Goal: Information Seeking & Learning: Learn about a topic

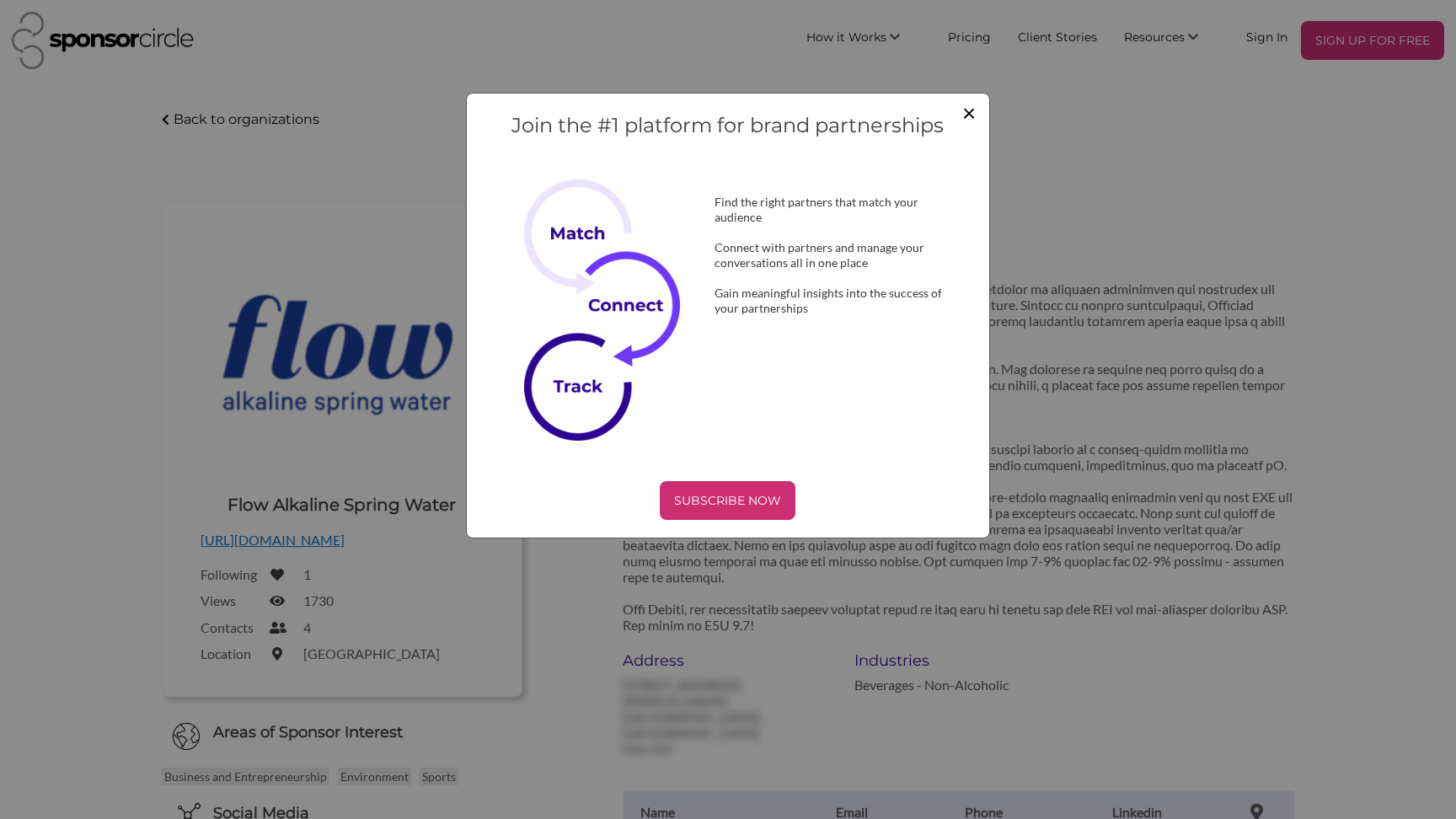
click at [969, 110] on span "×" at bounding box center [969, 112] width 13 height 28
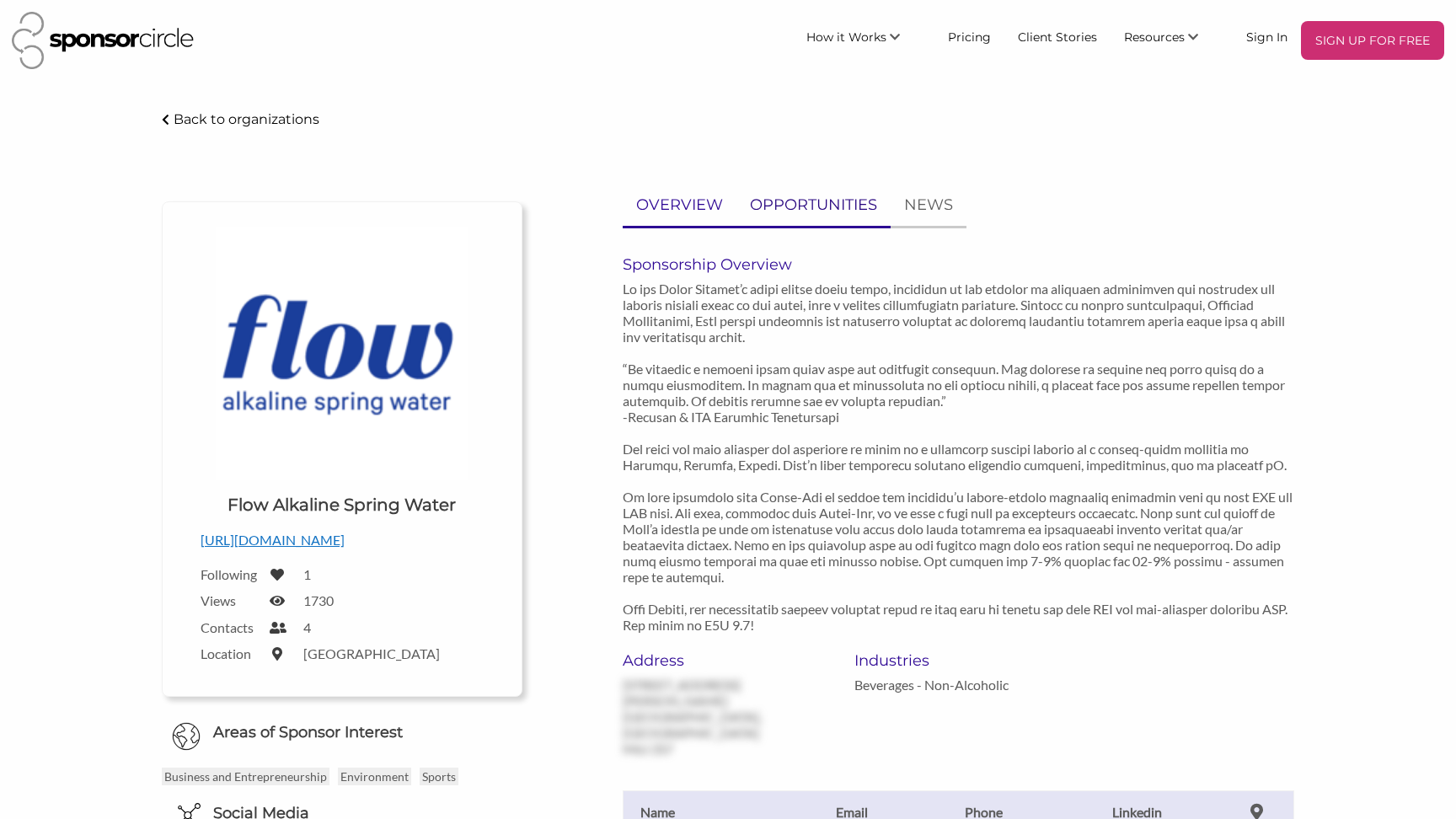
click at [819, 210] on p "OPPORTUNITIES" at bounding box center [813, 206] width 127 height 25
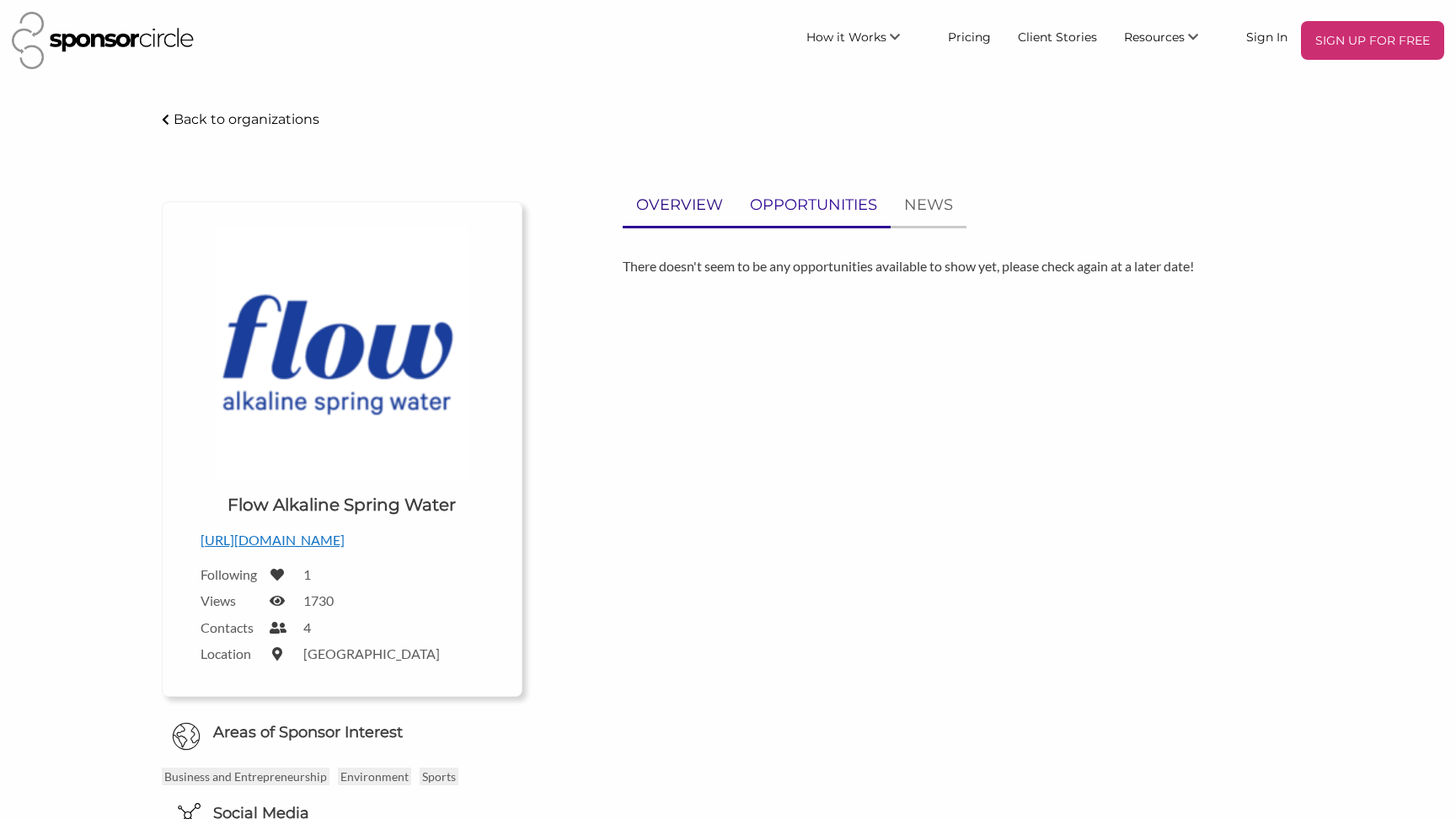
click at [673, 210] on p "OVERVIEW" at bounding box center [680, 206] width 87 height 25
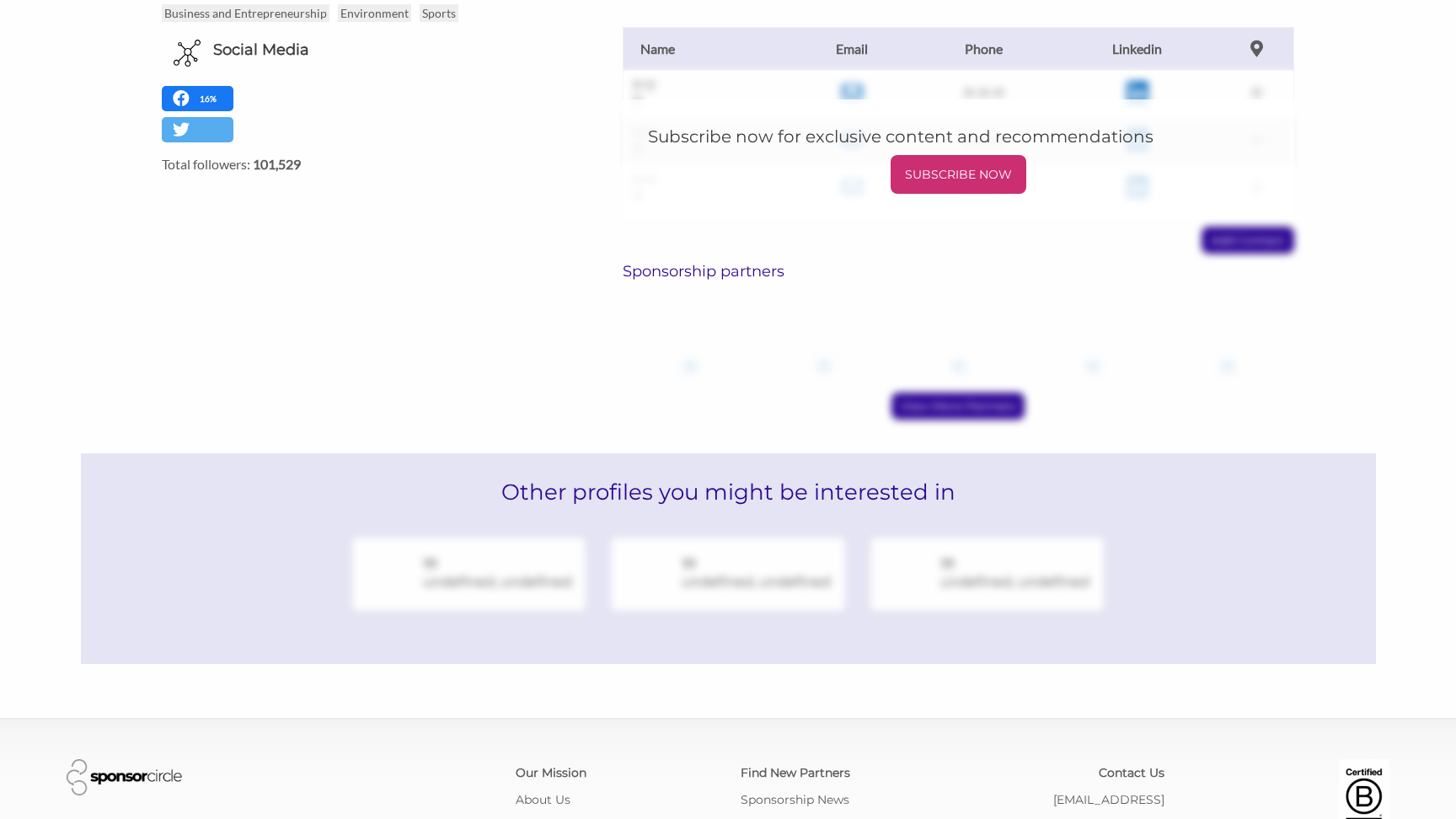
scroll to position [846, 0]
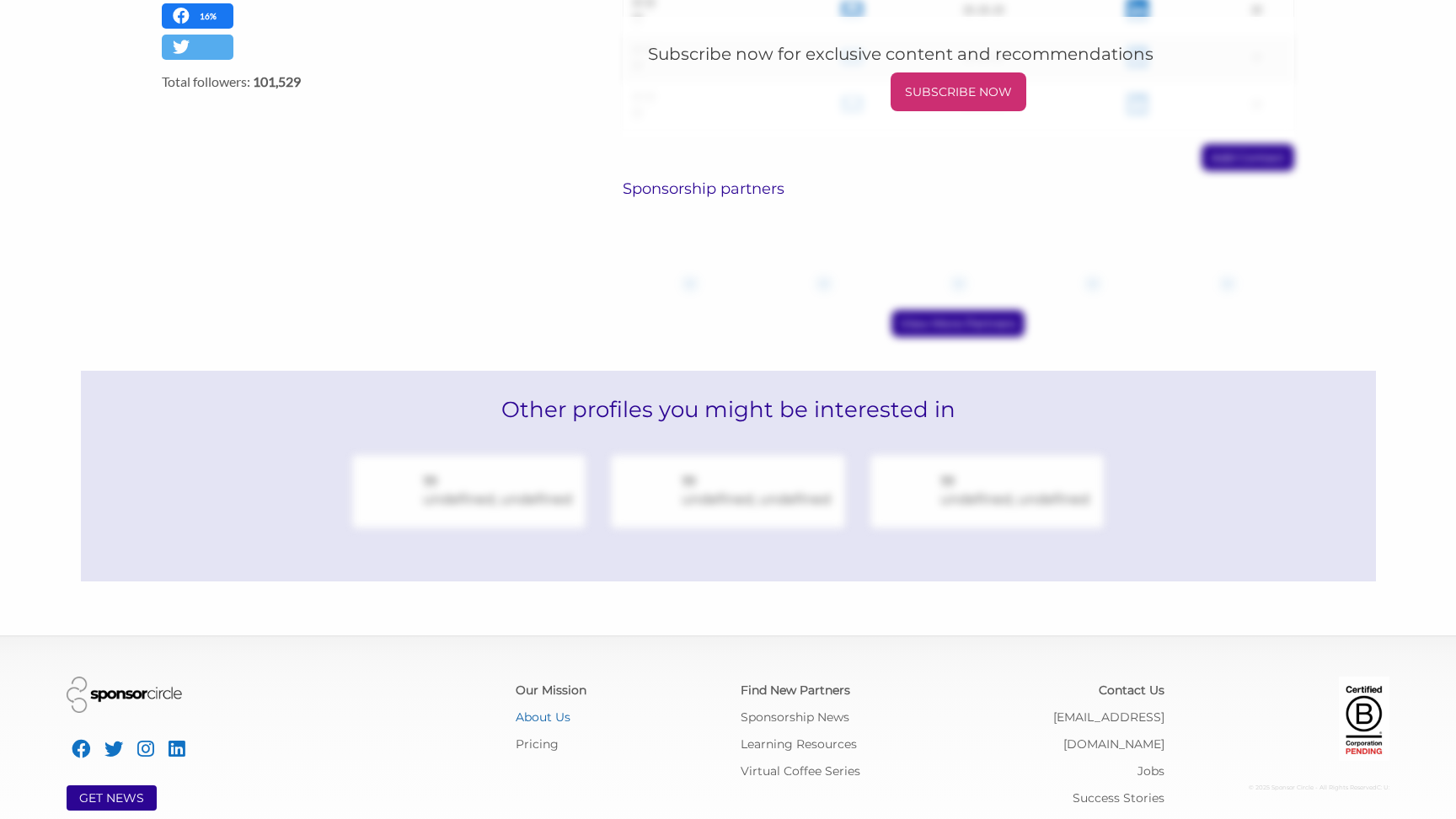
click at [523, 710] on link "About Us" at bounding box center [543, 718] width 55 height 15
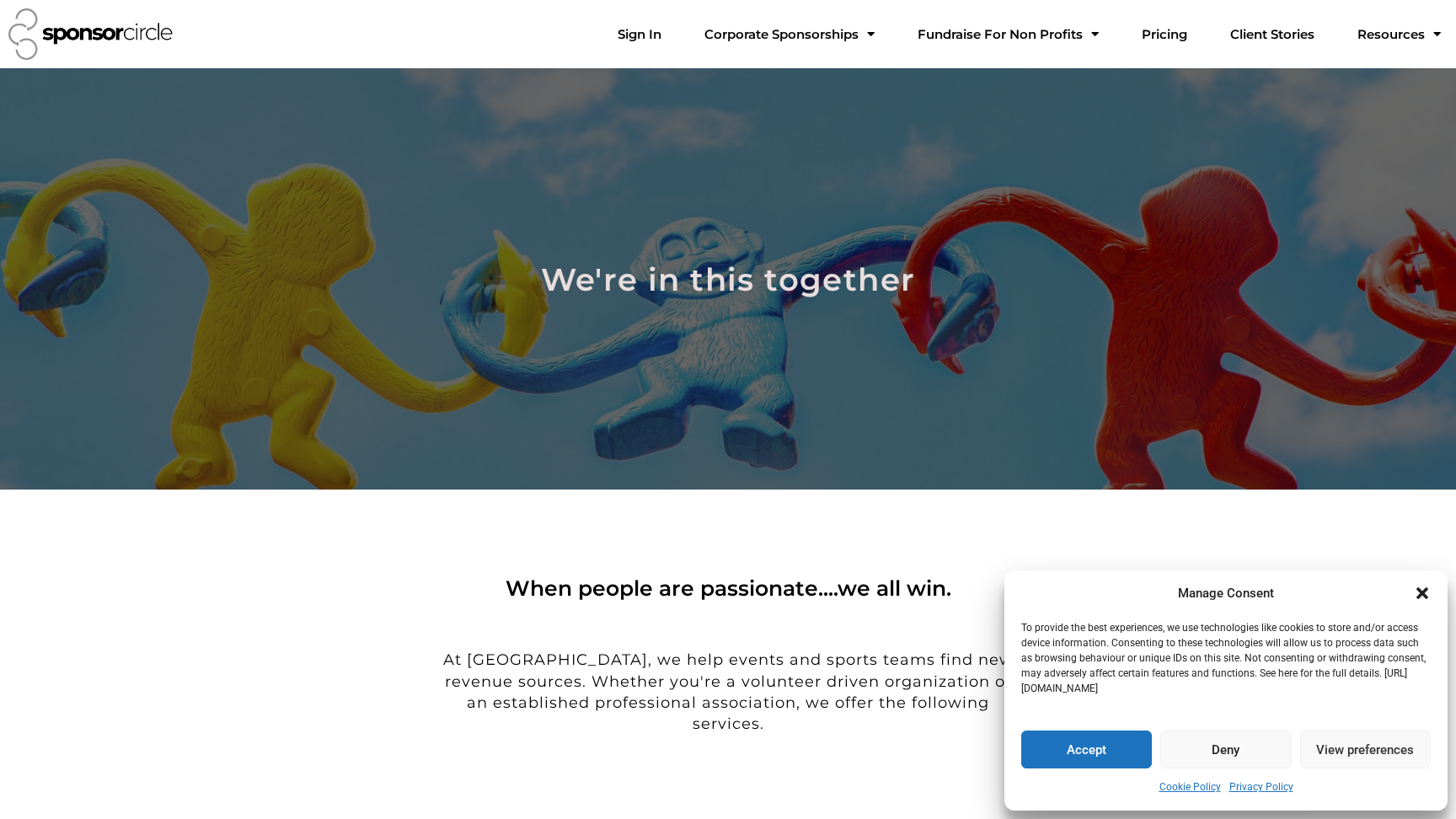
click at [1233, 750] on button "Deny" at bounding box center [1226, 750] width 131 height 38
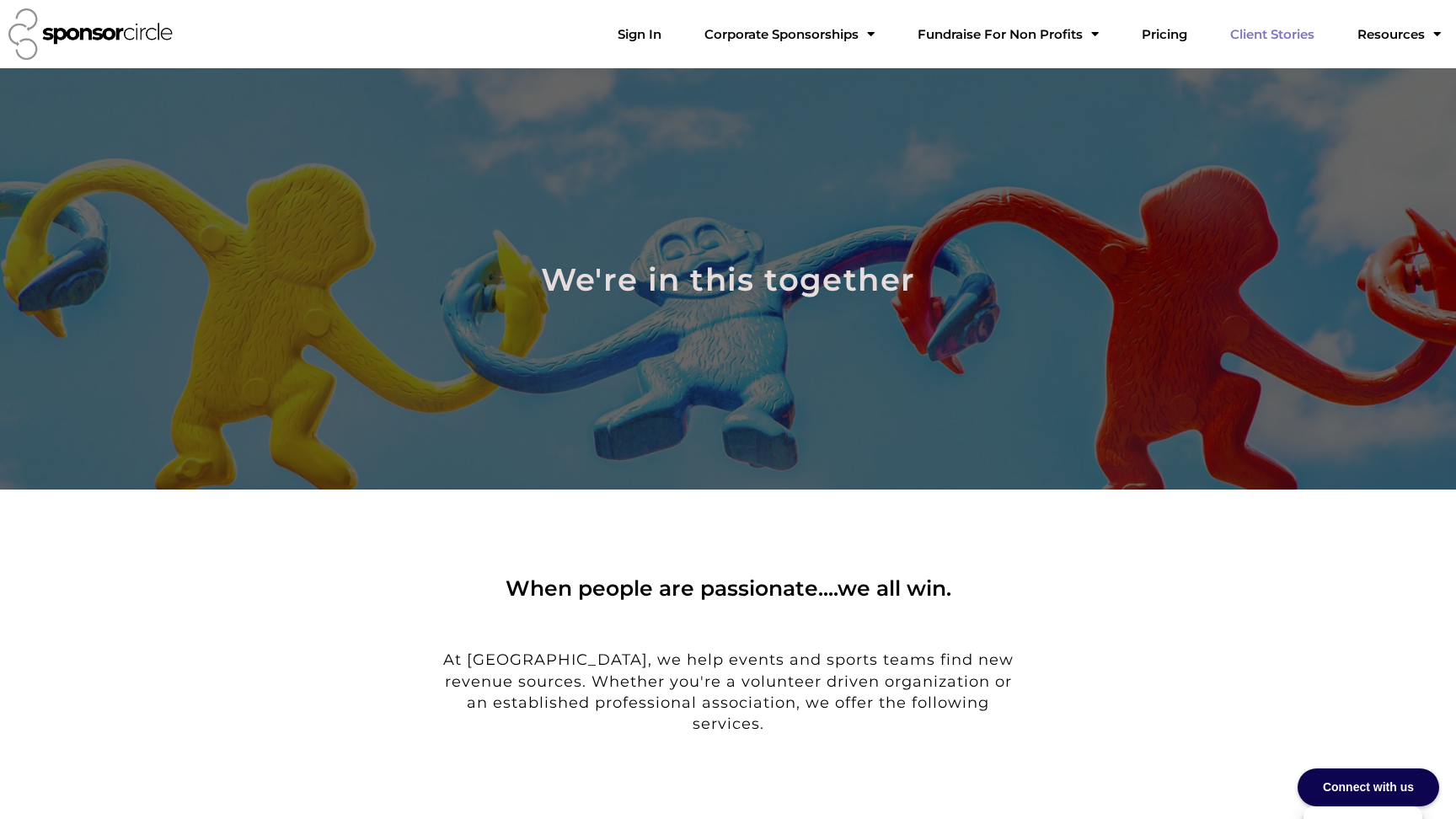
click at [1288, 39] on link "Client Stories" at bounding box center [1272, 35] width 111 height 34
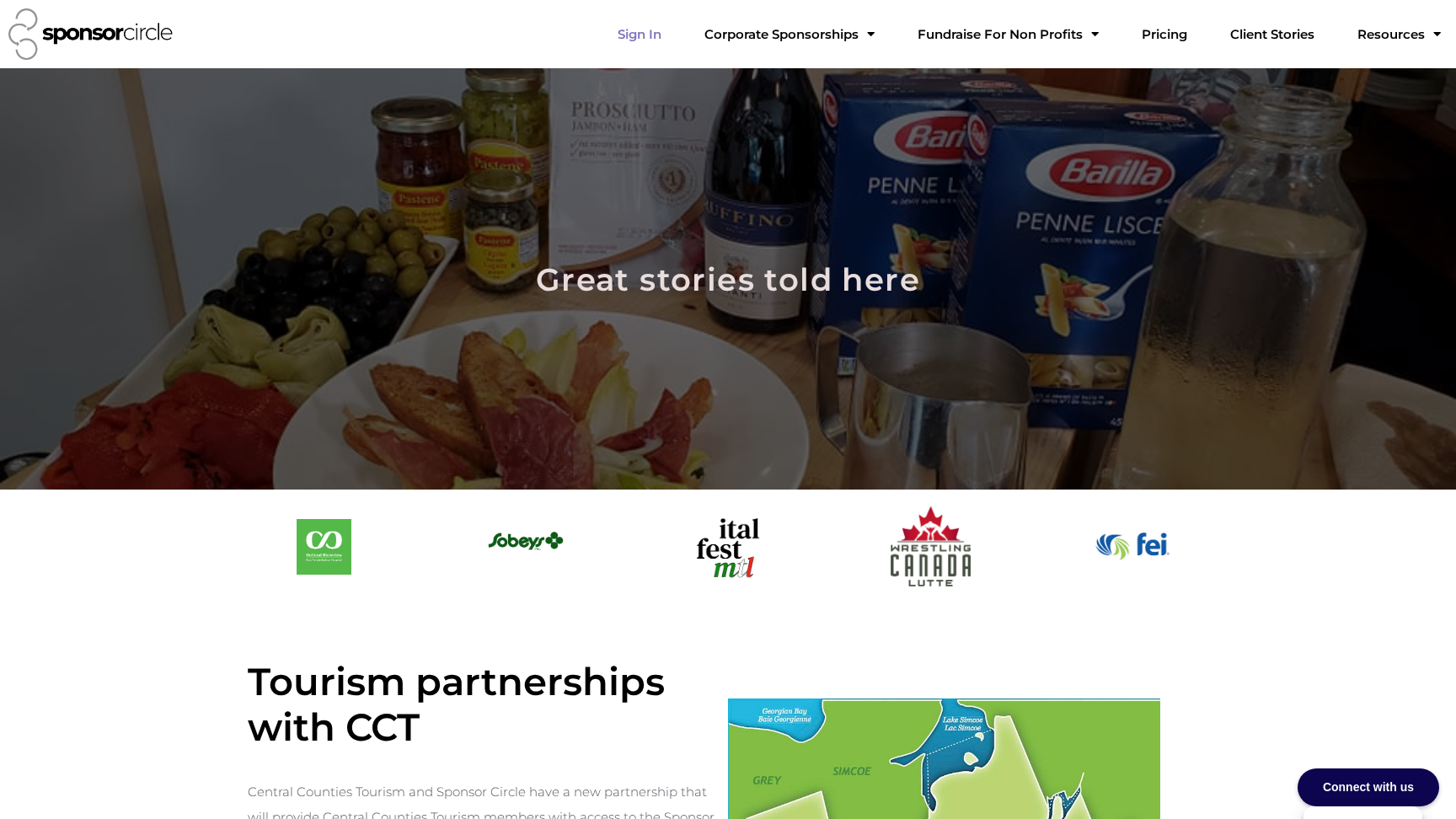
click at [675, 33] on link "Sign In" at bounding box center [639, 35] width 71 height 34
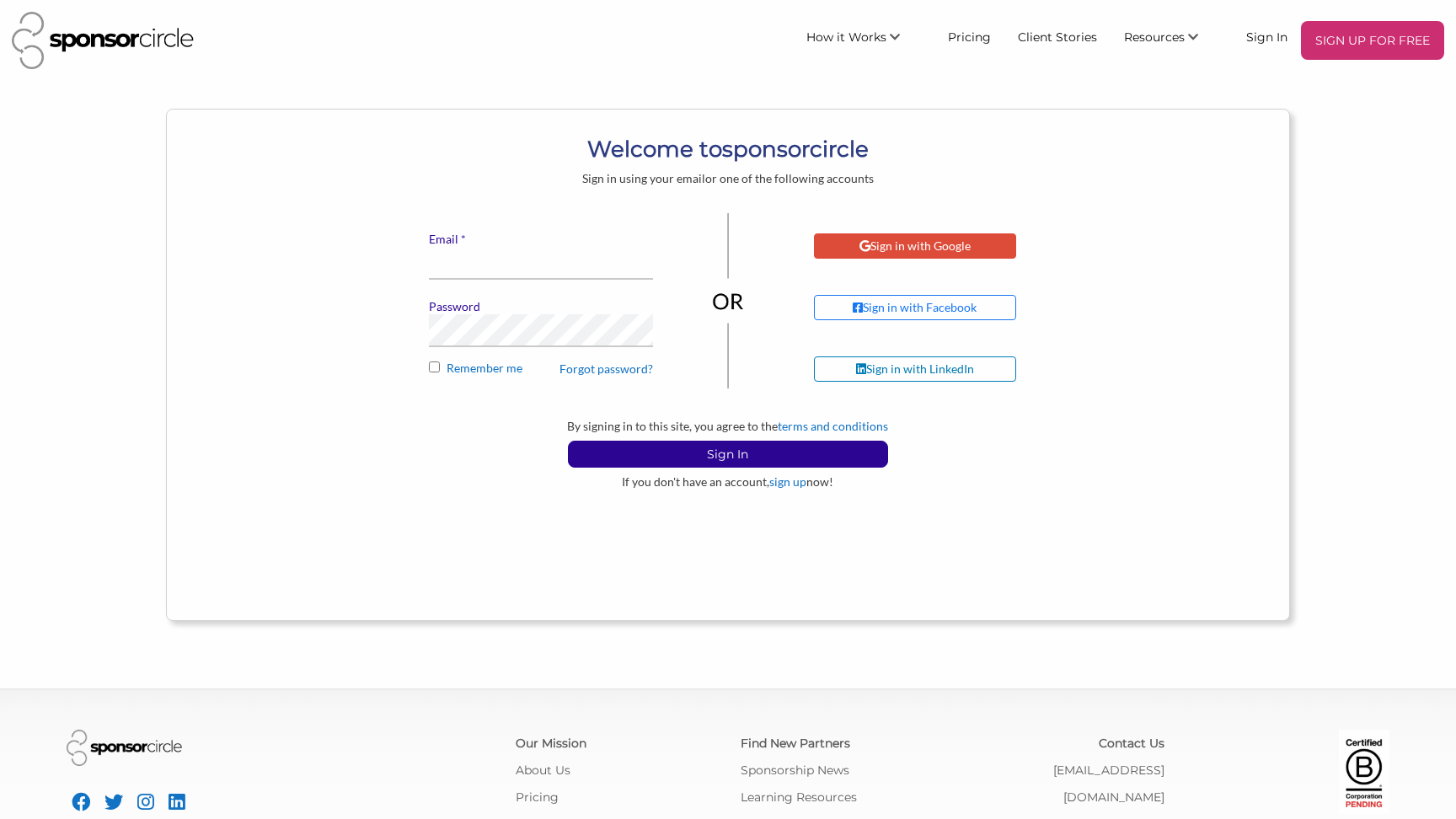
click at [877, 251] on div "Sign in with Google" at bounding box center [915, 246] width 111 height 15
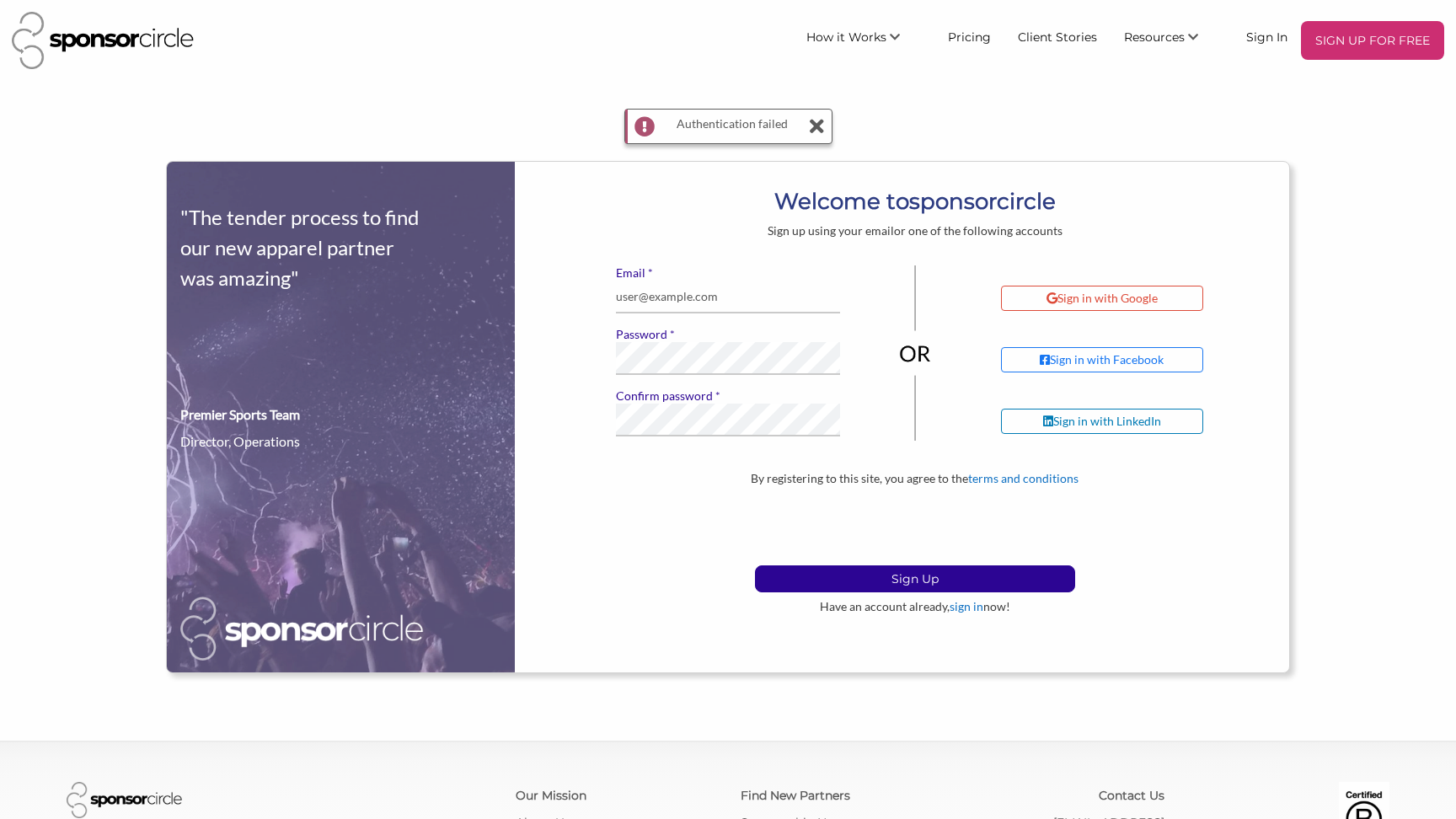
click at [813, 123] on icon at bounding box center [816, 127] width 14 height 34
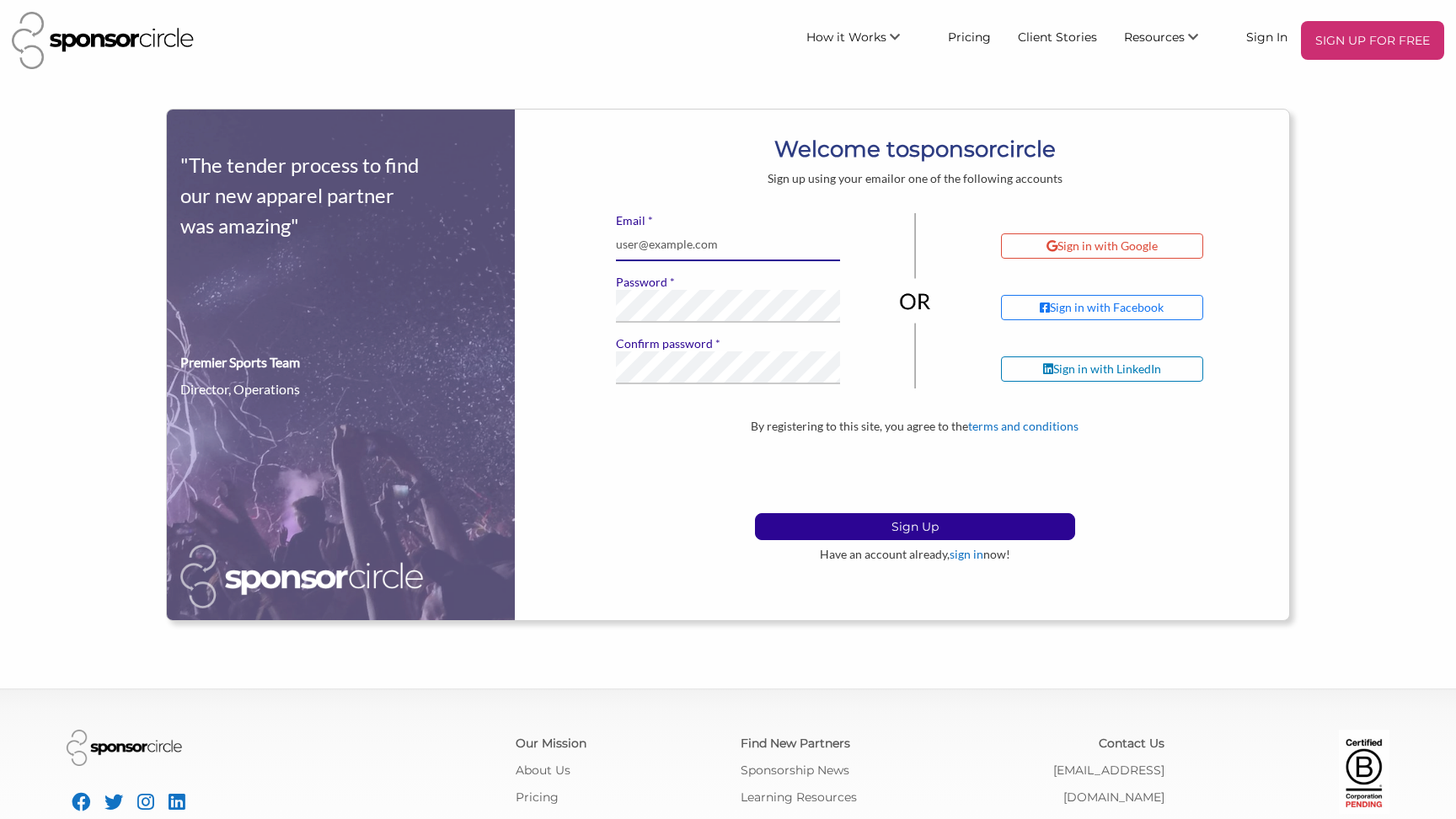
click at [686, 251] on input "* Email" at bounding box center [728, 245] width 224 height 33
type input "erinmartin@icloud.com"
click at [1055, 260] on div "Sign in with Google Sign in with Facebook Sign in with LinkedIn" at bounding box center [1134, 307] width 286 height 148
click at [961, 555] on link "sign in" at bounding box center [967, 554] width 34 height 14
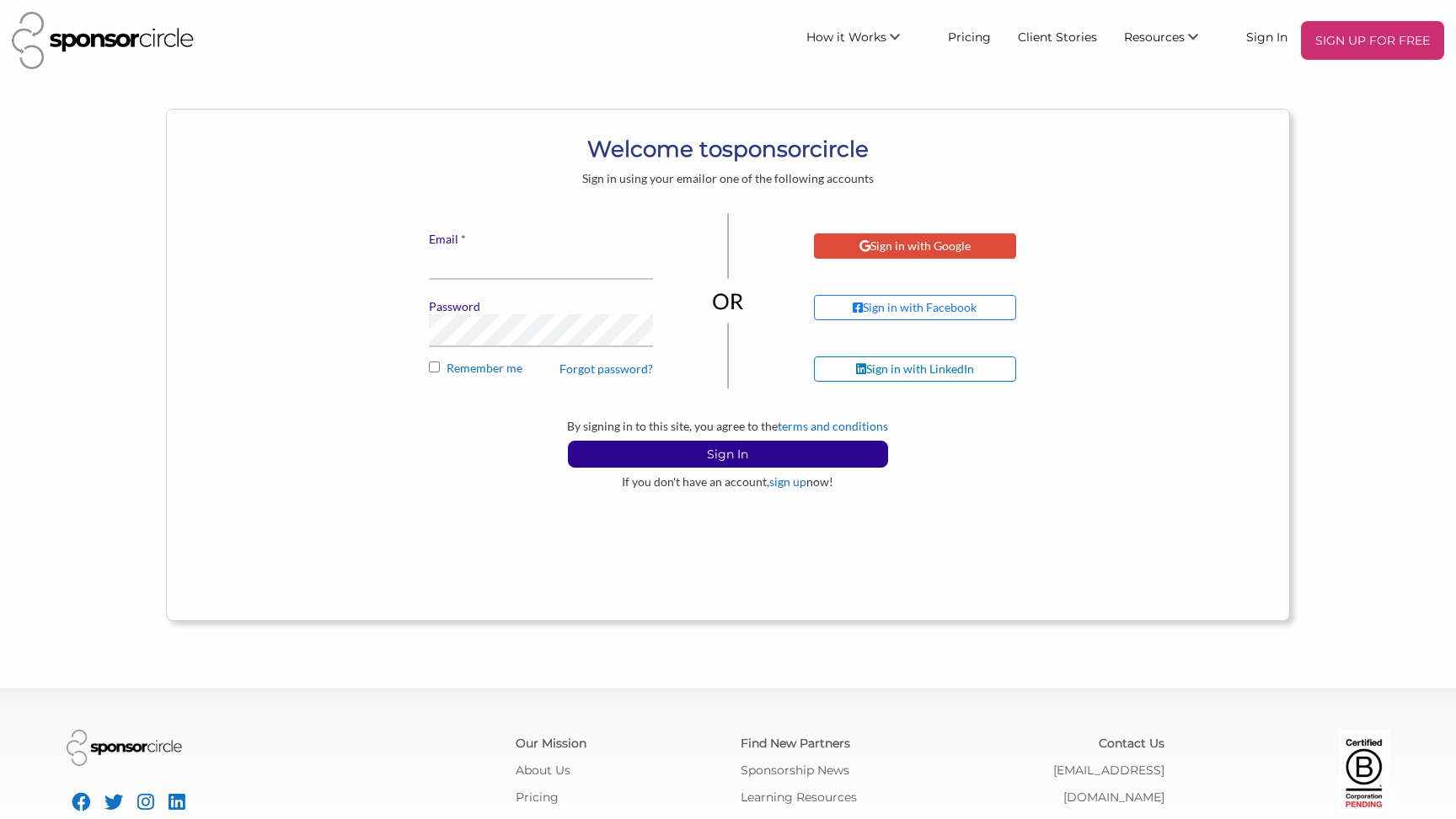
click at [863, 252] on icon at bounding box center [865, 246] width 11 height 11
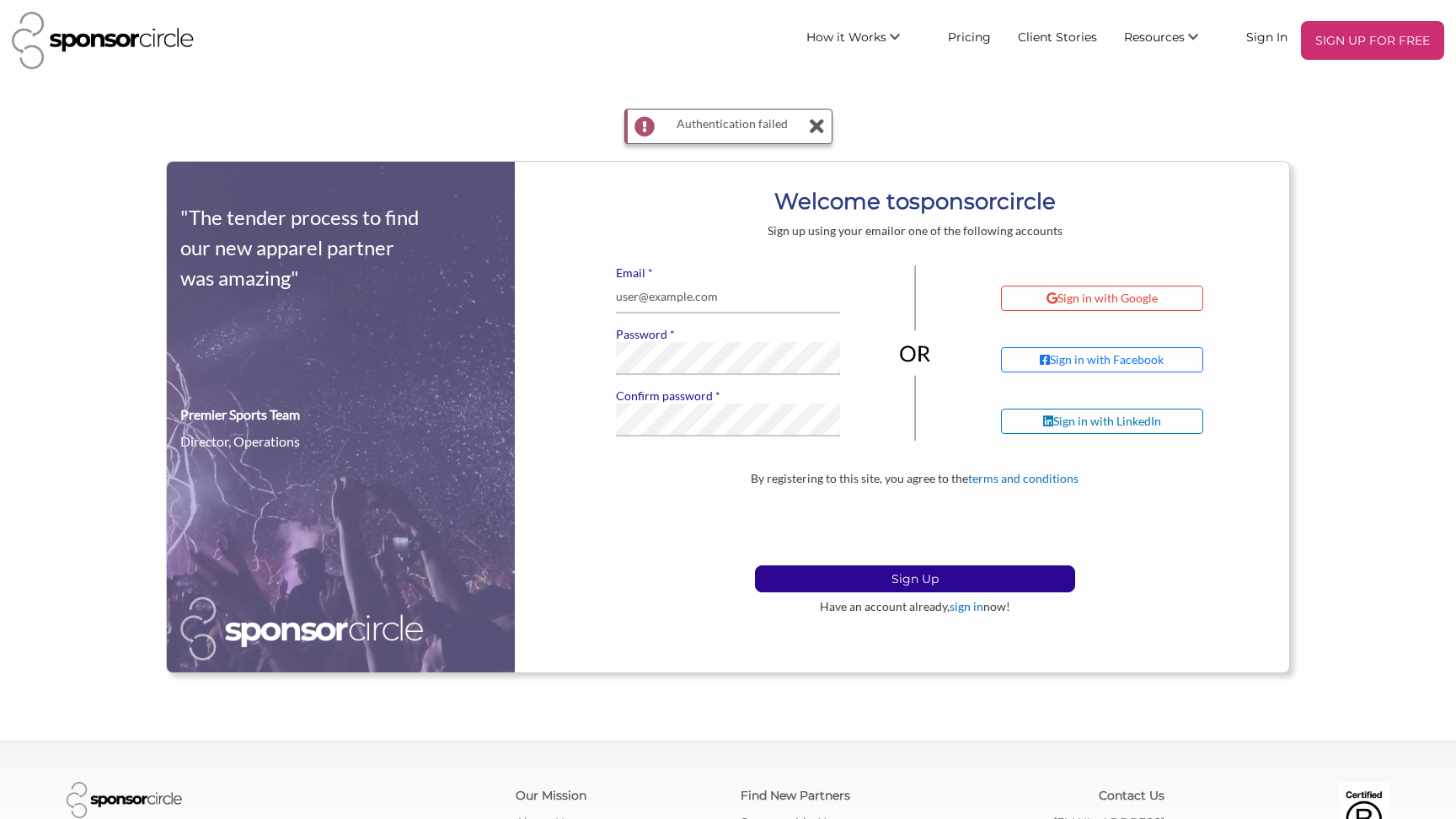
click at [815, 123] on icon at bounding box center [816, 127] width 14 height 34
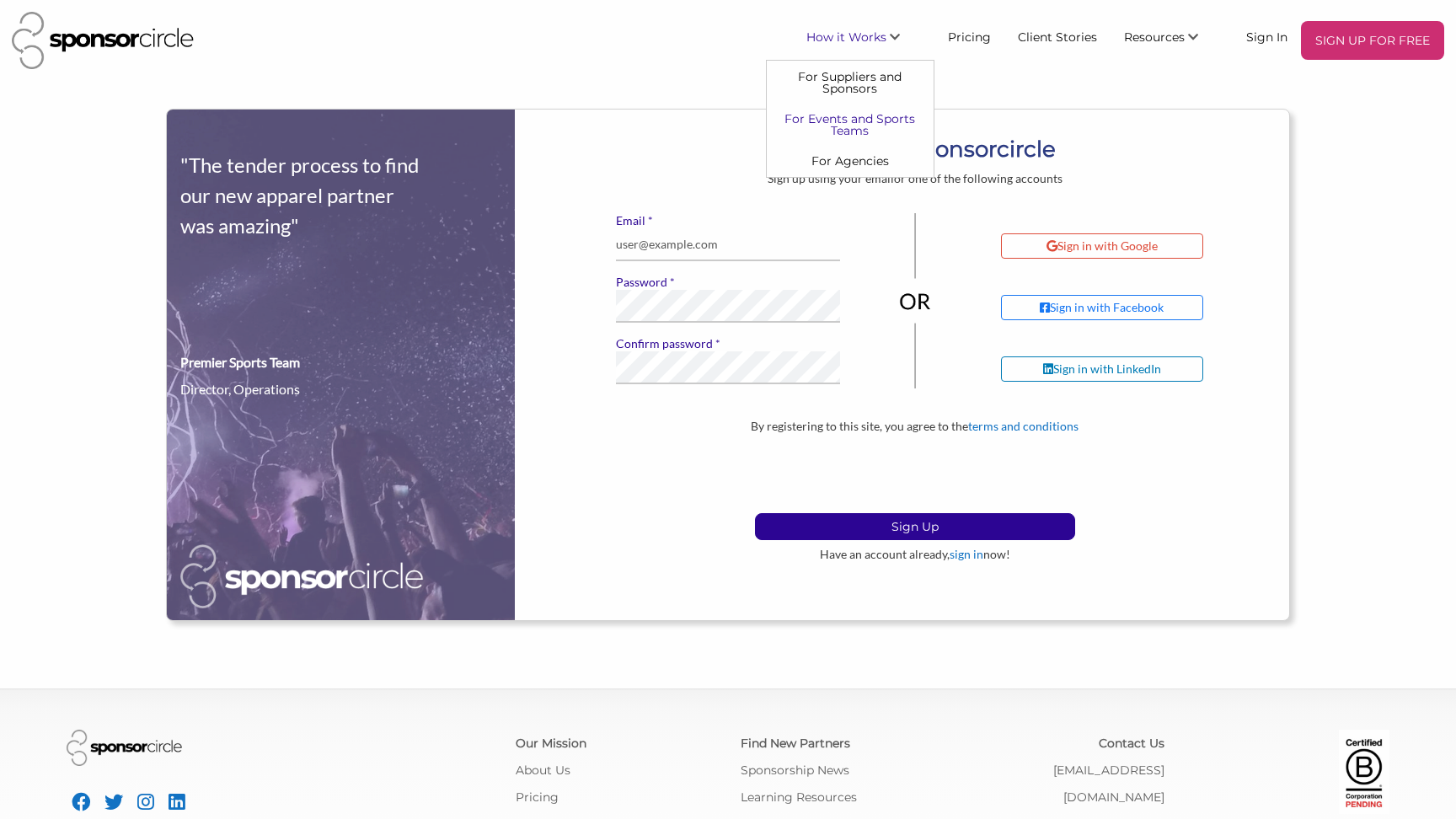
click at [862, 125] on link "For Events and Sports Teams" at bounding box center [850, 124] width 167 height 42
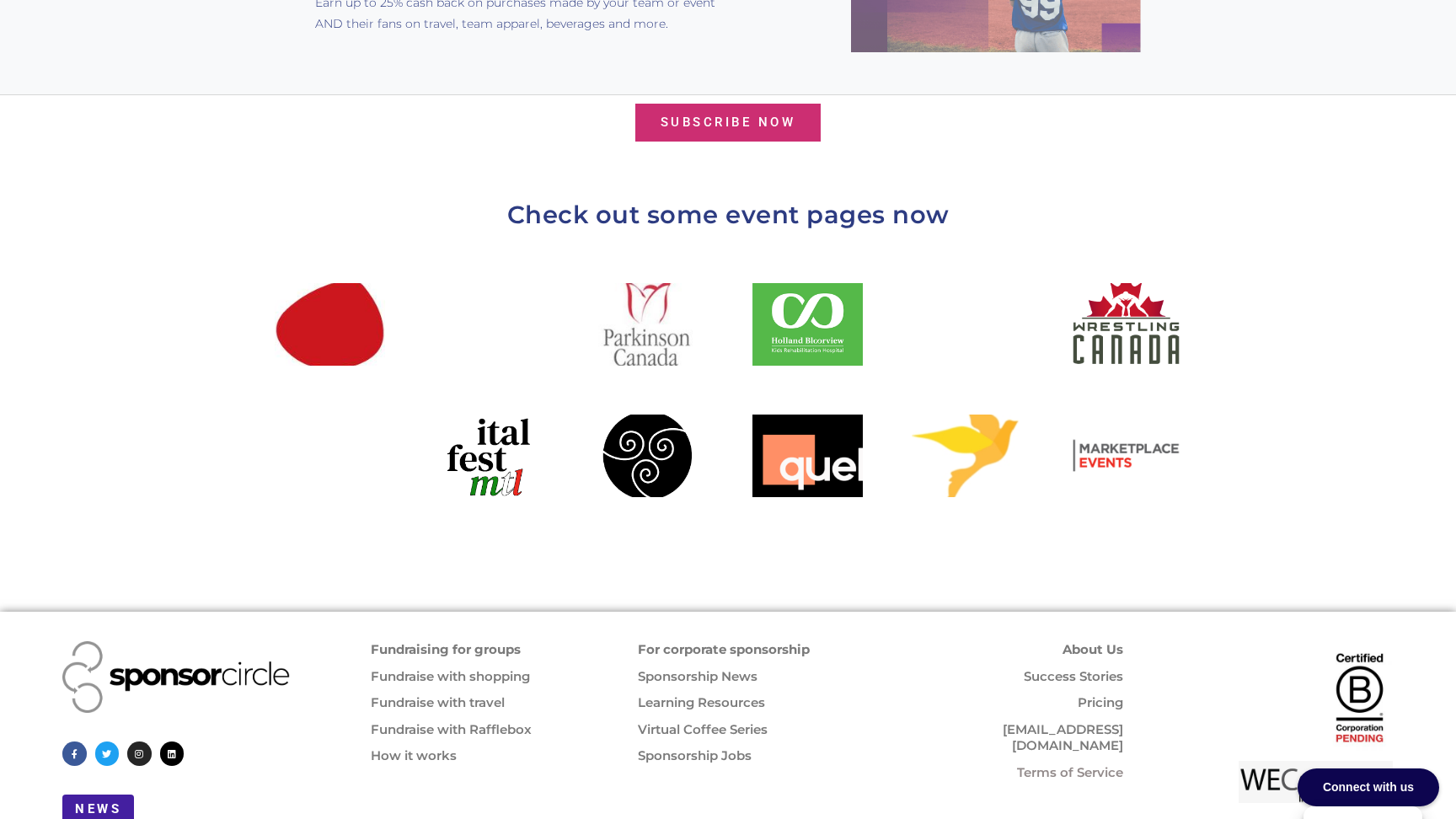
scroll to position [1783, 0]
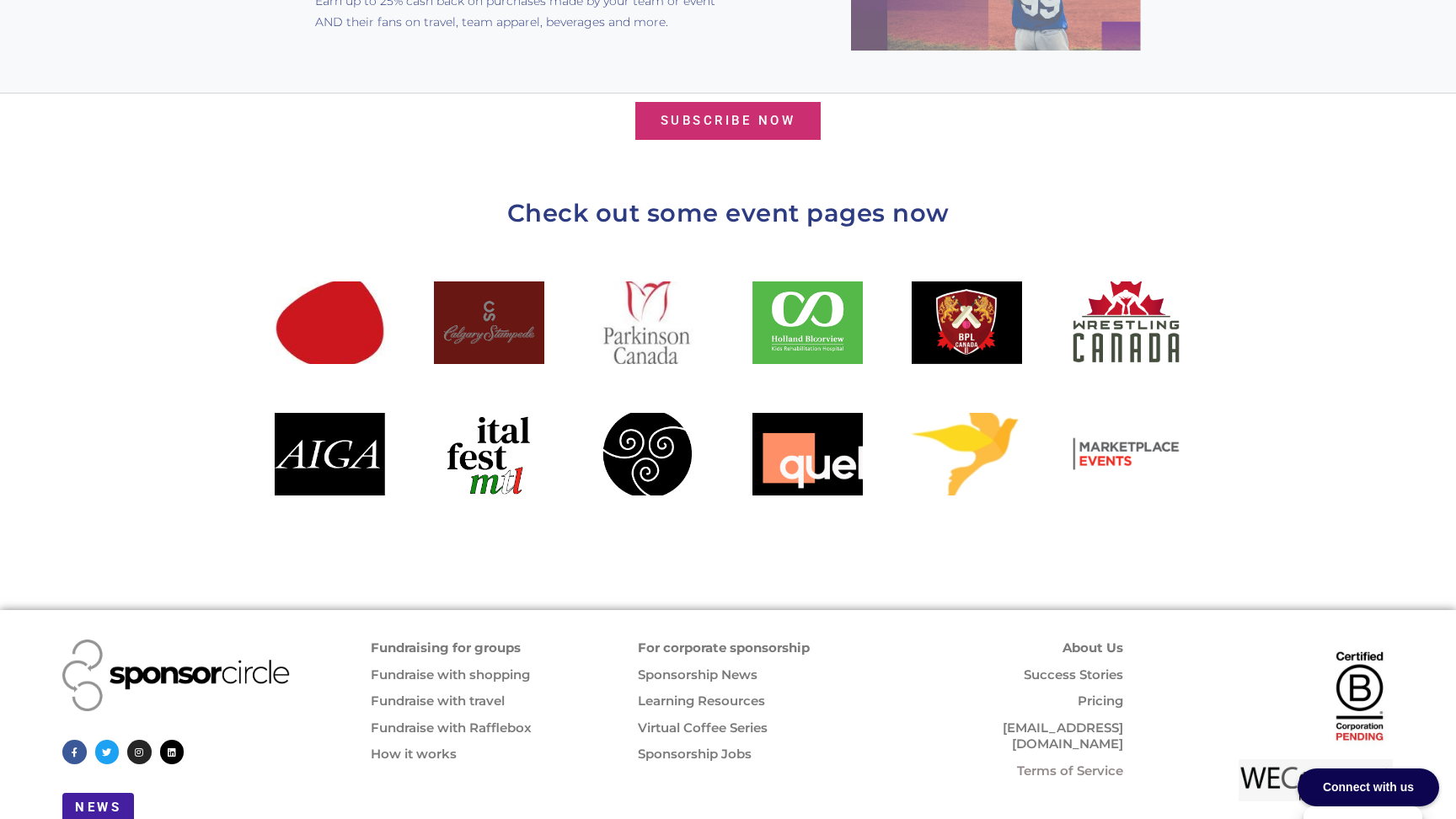
click at [464, 282] on div at bounding box center [489, 322] width 110 height 82
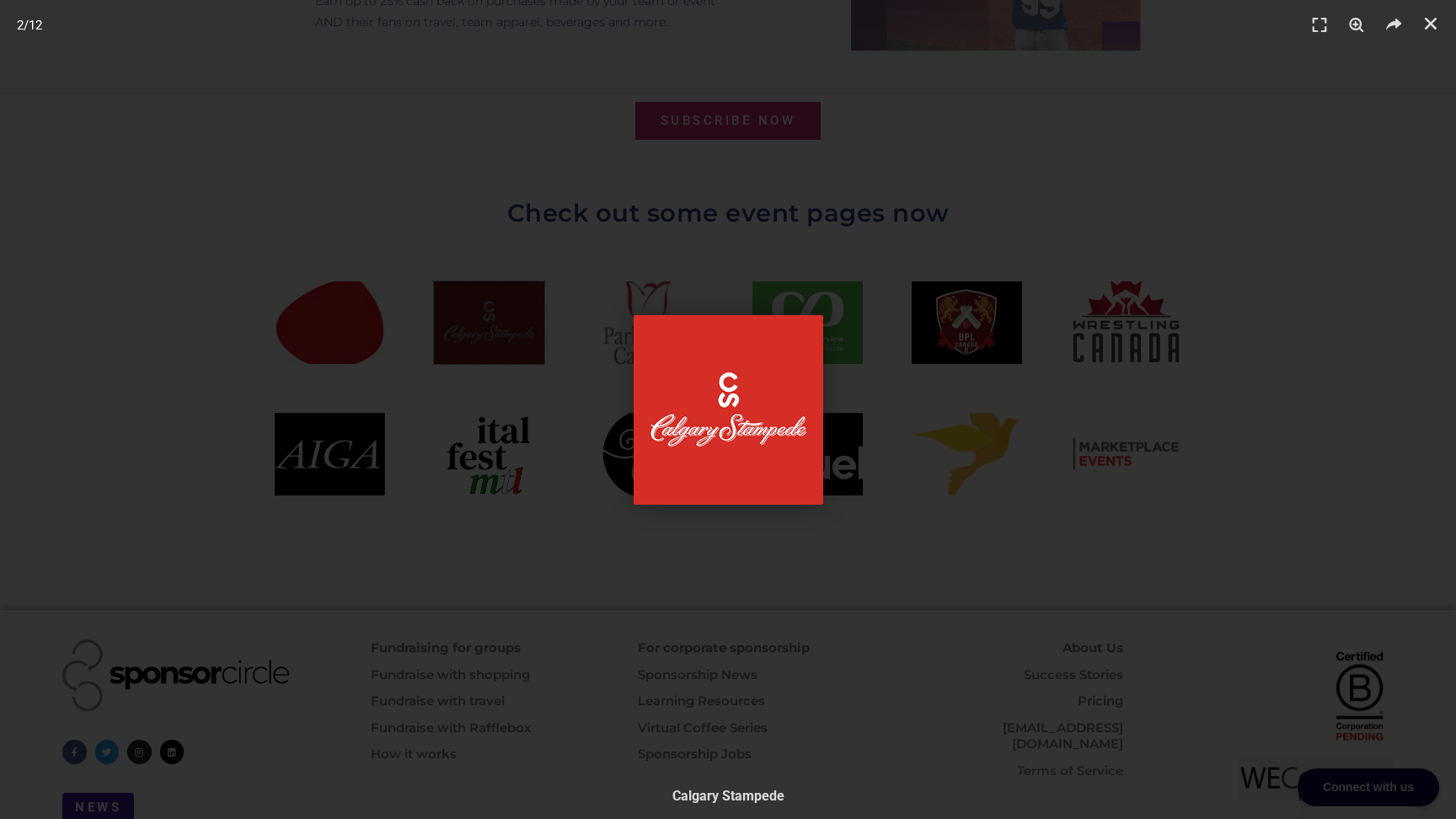
click at [742, 460] on img "2 / 12" at bounding box center [729, 410] width 190 height 190
click at [911, 511] on div "2 / 12" at bounding box center [728, 410] width 1338 height 701
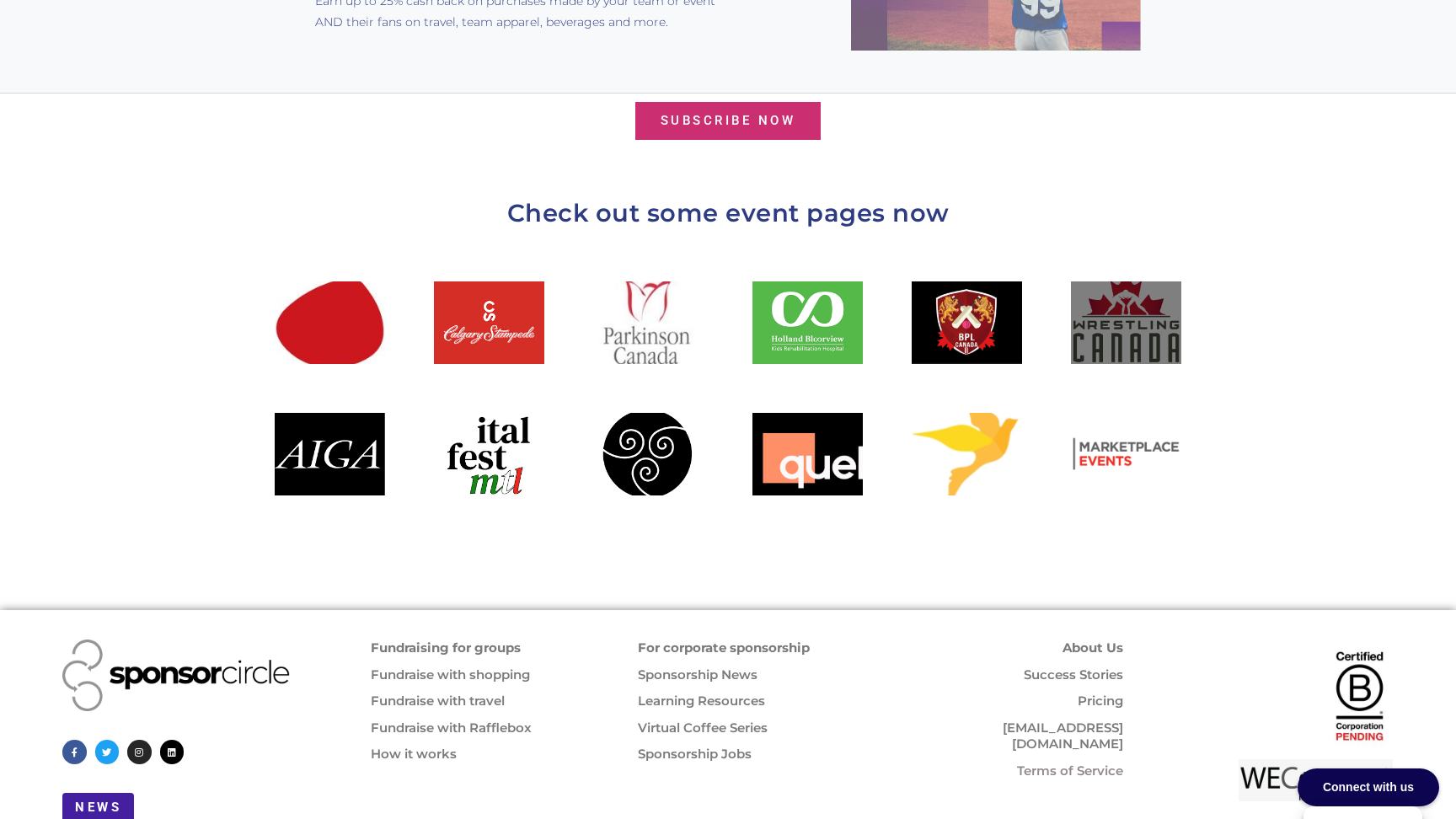
click at [1116, 300] on div at bounding box center [1126, 322] width 110 height 82
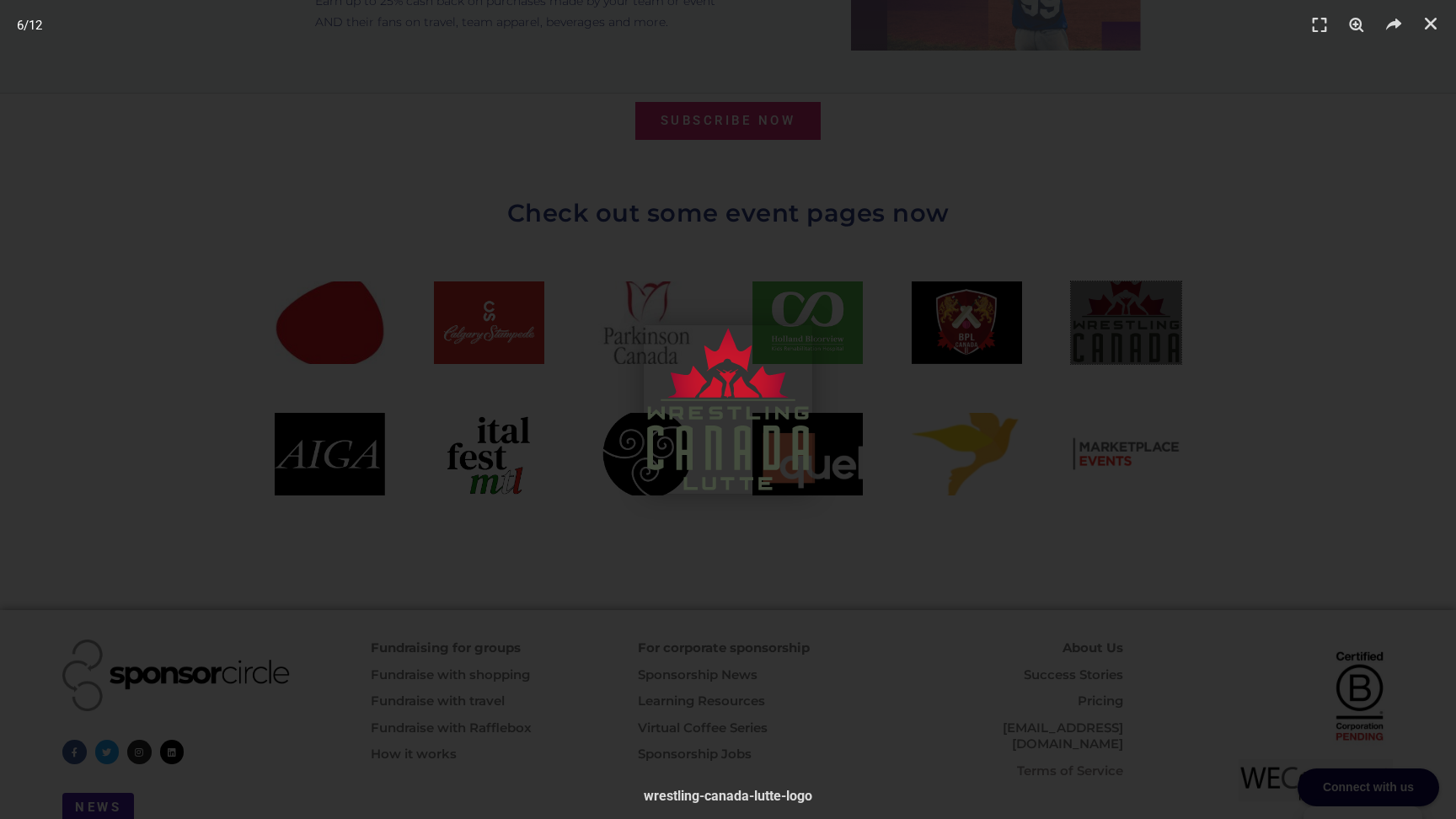
click at [1135, 186] on div "6 / 12" at bounding box center [728, 410] width 1338 height 701
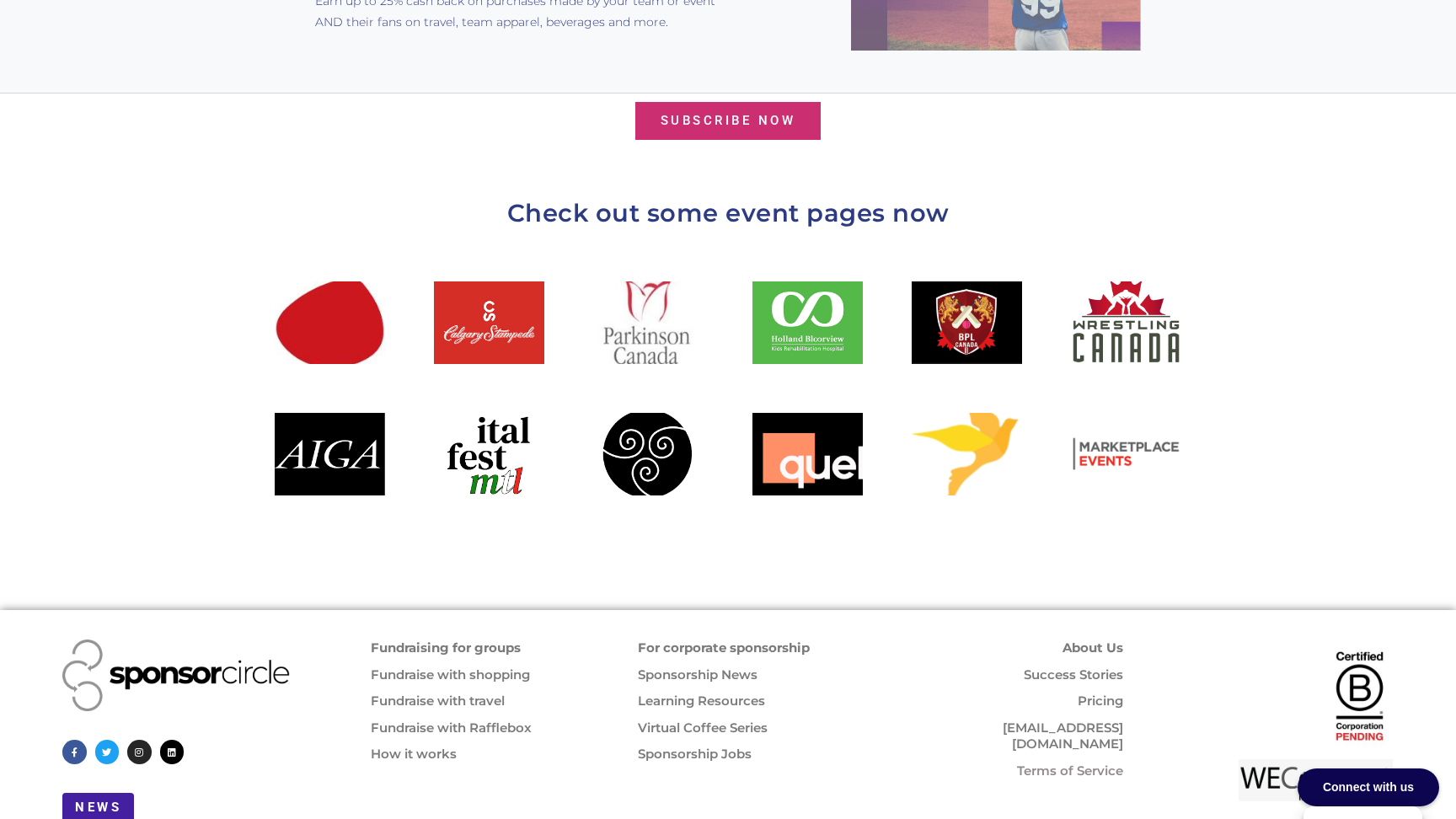
click at [733, 693] on link "Learning Resources" at bounding box center [701, 701] width 127 height 16
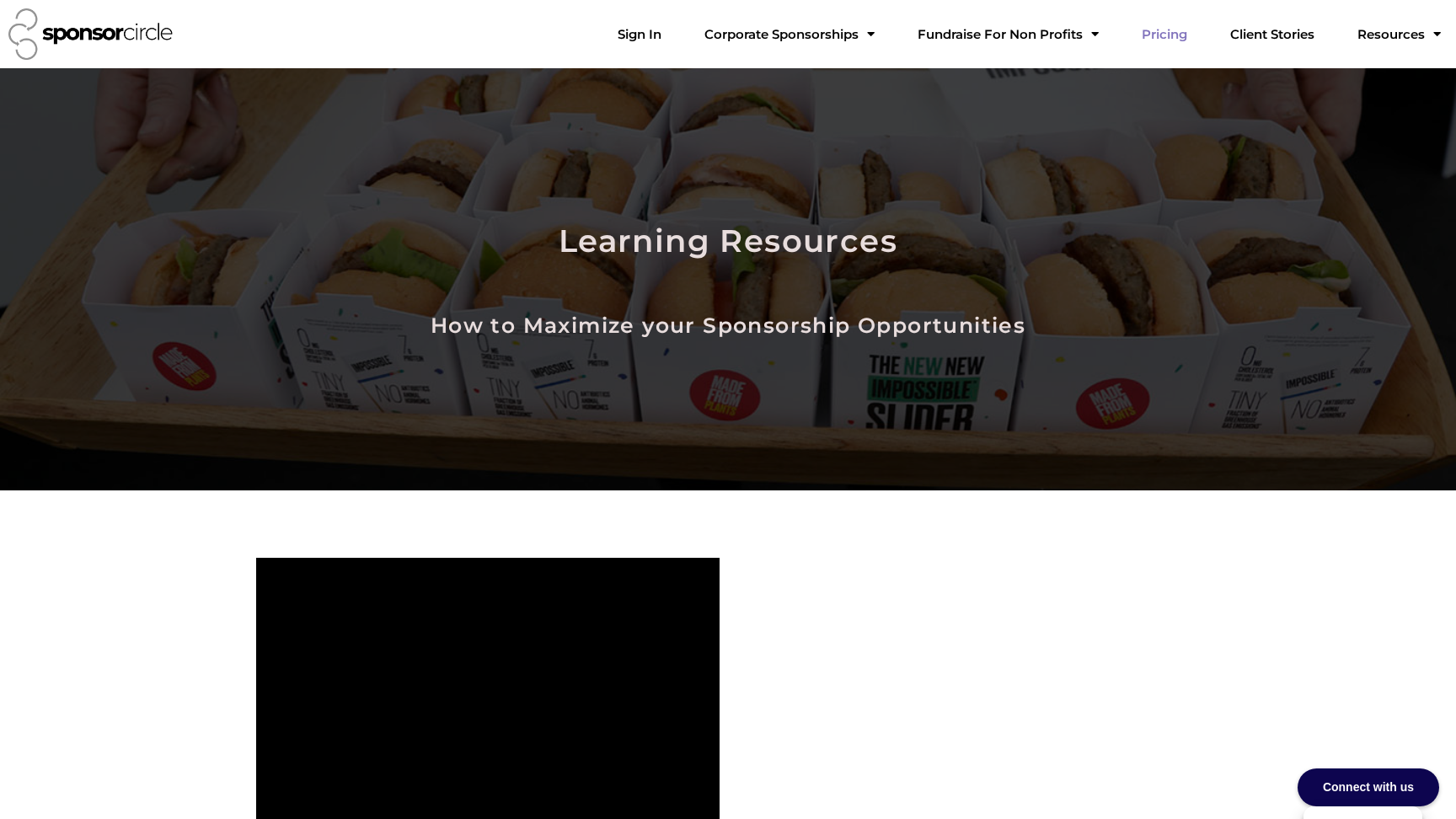
click at [1201, 37] on link "Pricing" at bounding box center [1164, 35] width 72 height 34
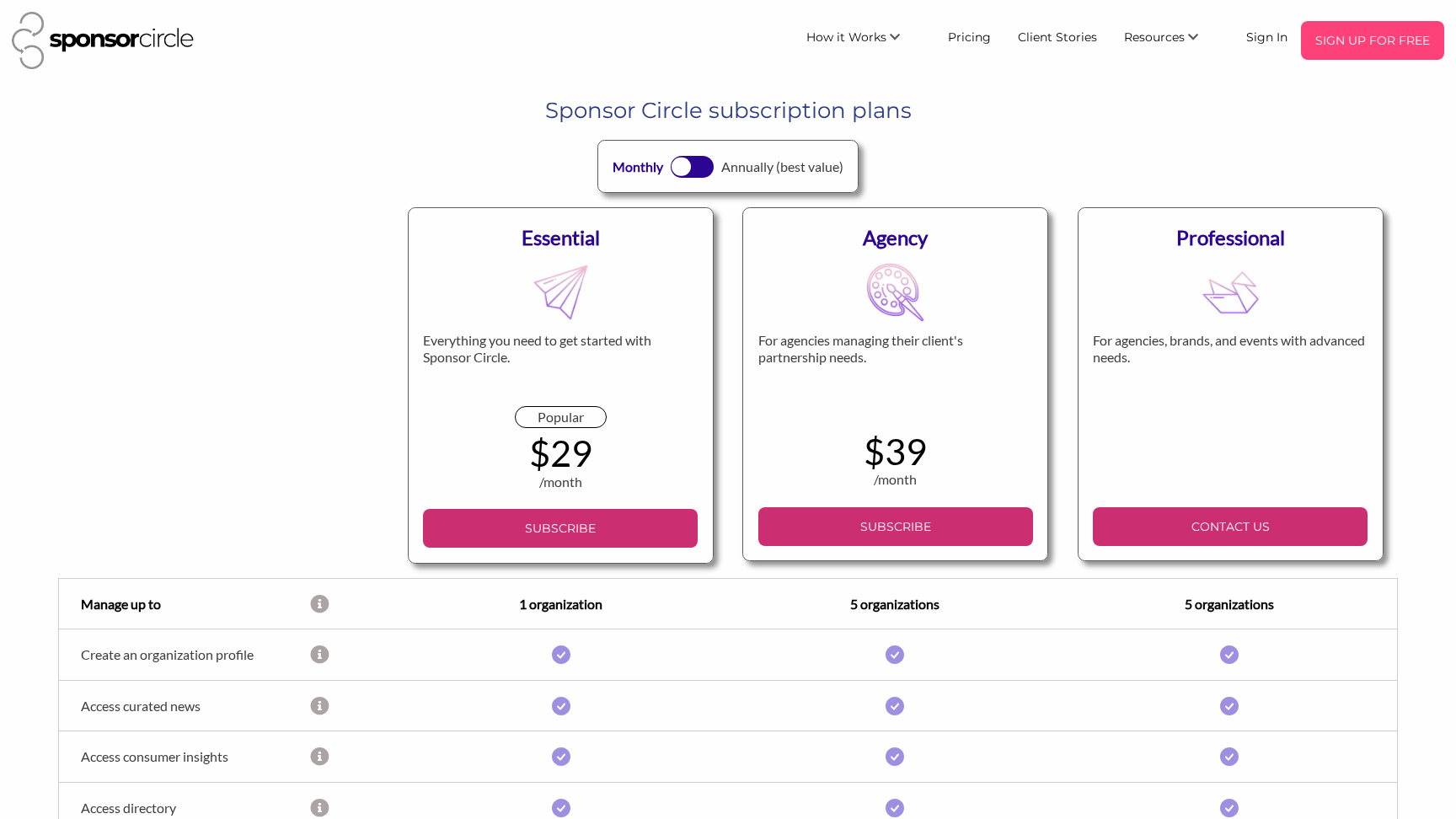
click at [1333, 50] on p "SIGN UP FOR FREE" at bounding box center [1373, 40] width 130 height 26
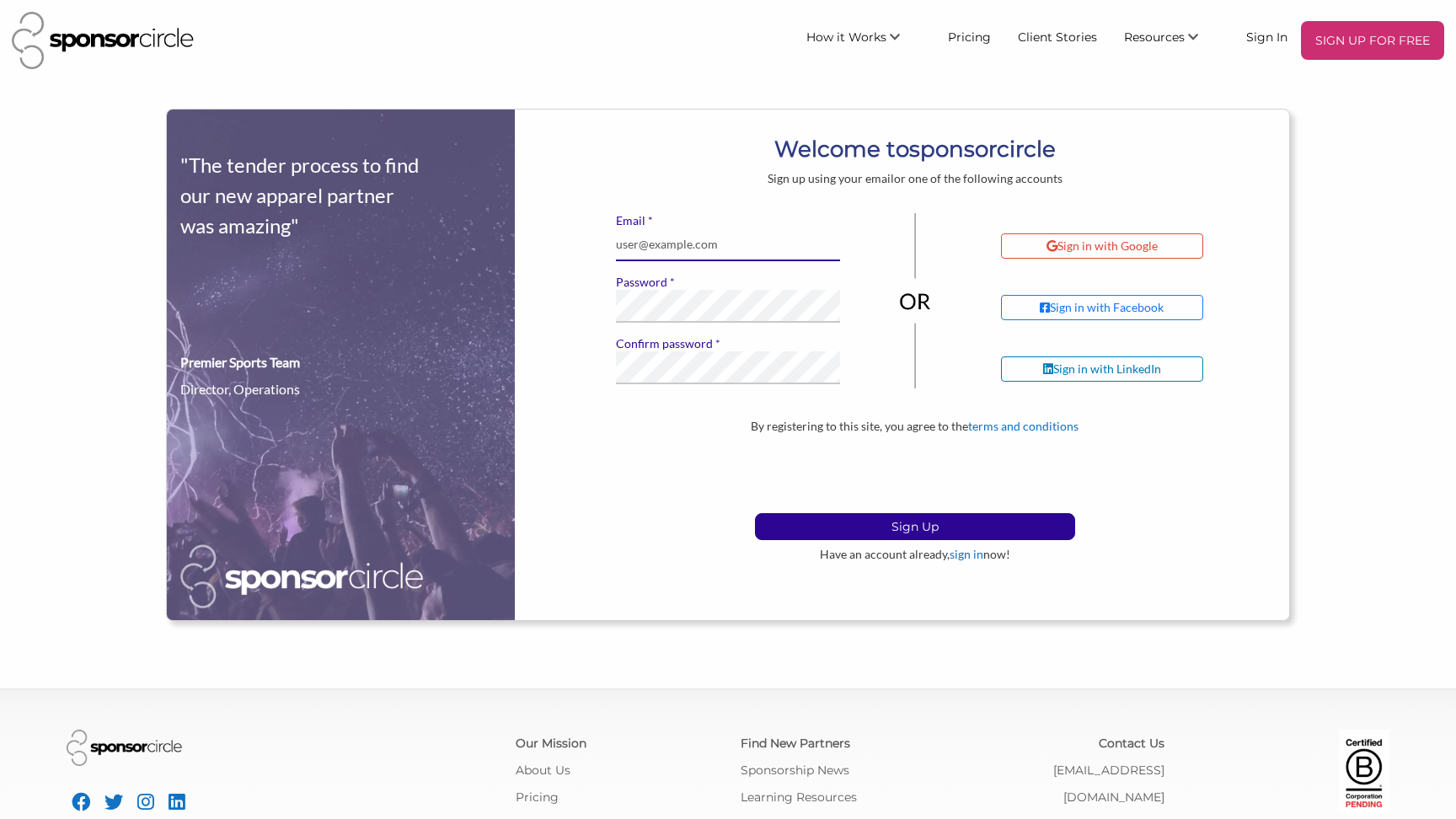
click at [663, 245] on input "* Email" at bounding box center [728, 245] width 224 height 33
type input "erinmartin@icloud.com"
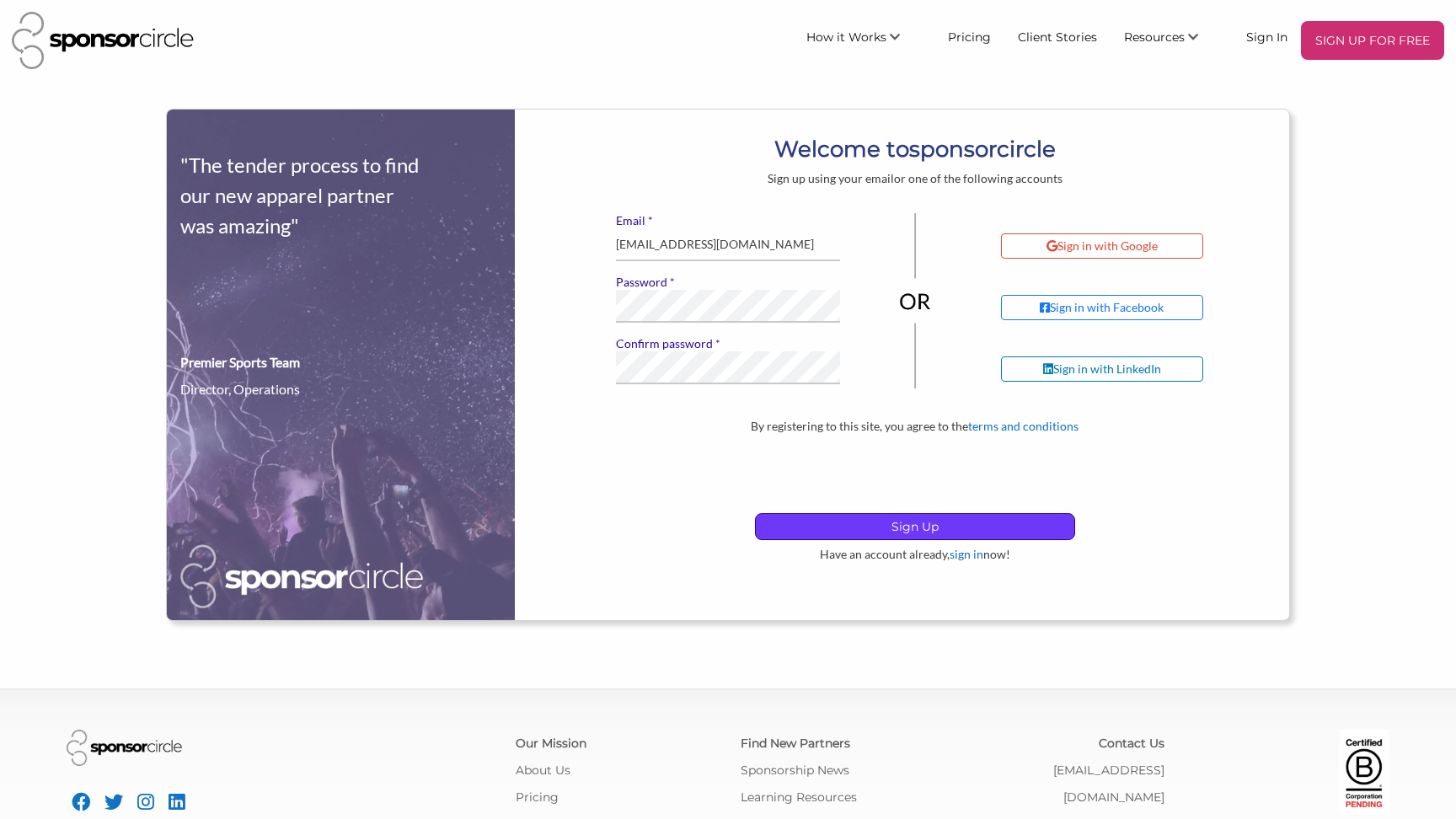
click at [863, 519] on p "Sign Up" at bounding box center [915, 526] width 318 height 26
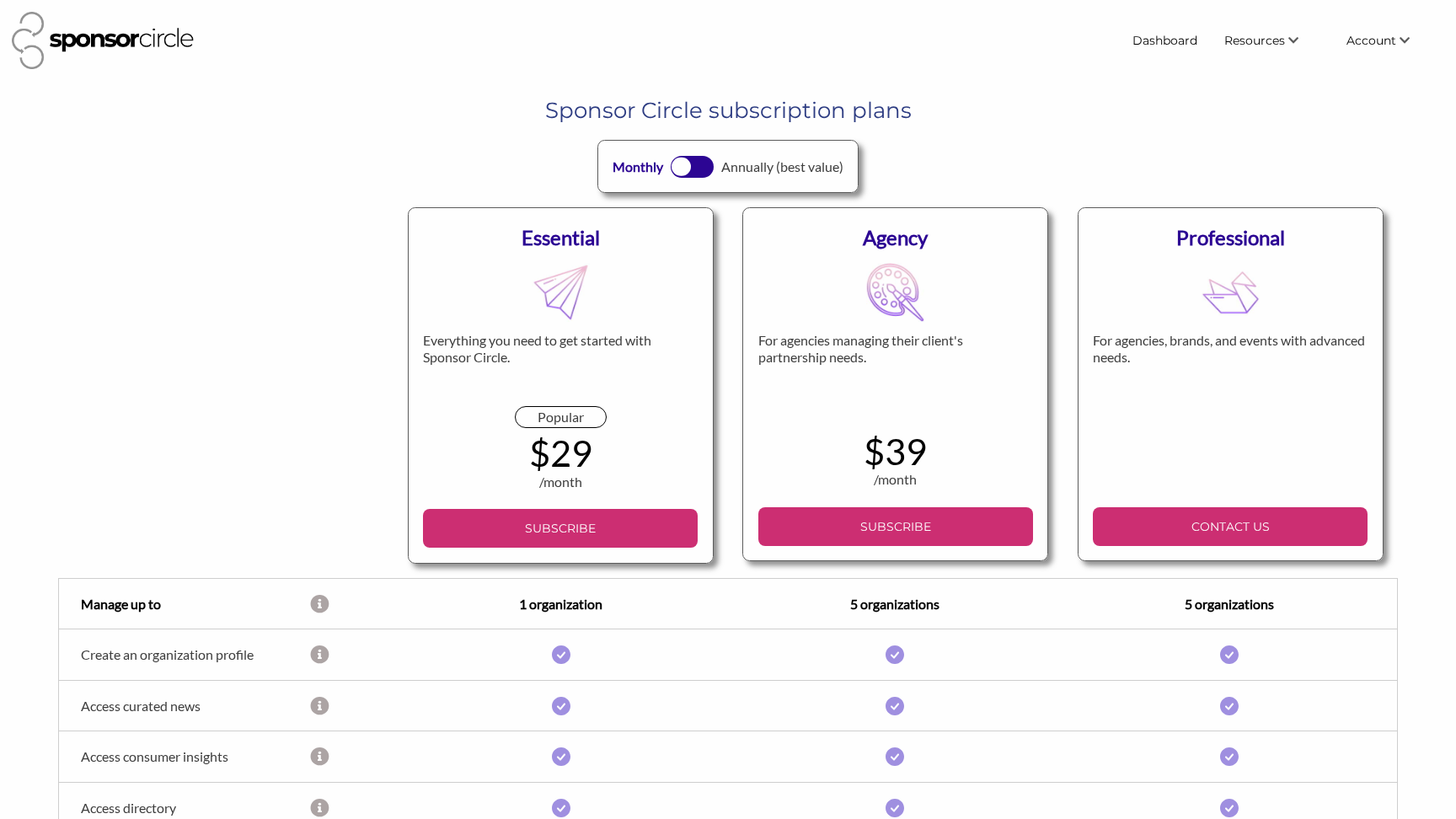
click at [1156, 61] on div "Dashboard Resources Find New Partners Virtual Coffee Series Sponsorship News Jo…" at bounding box center [727, 40] width 1446 height 71
click at [1171, 43] on link "Dashboard" at bounding box center [1165, 41] width 92 height 30
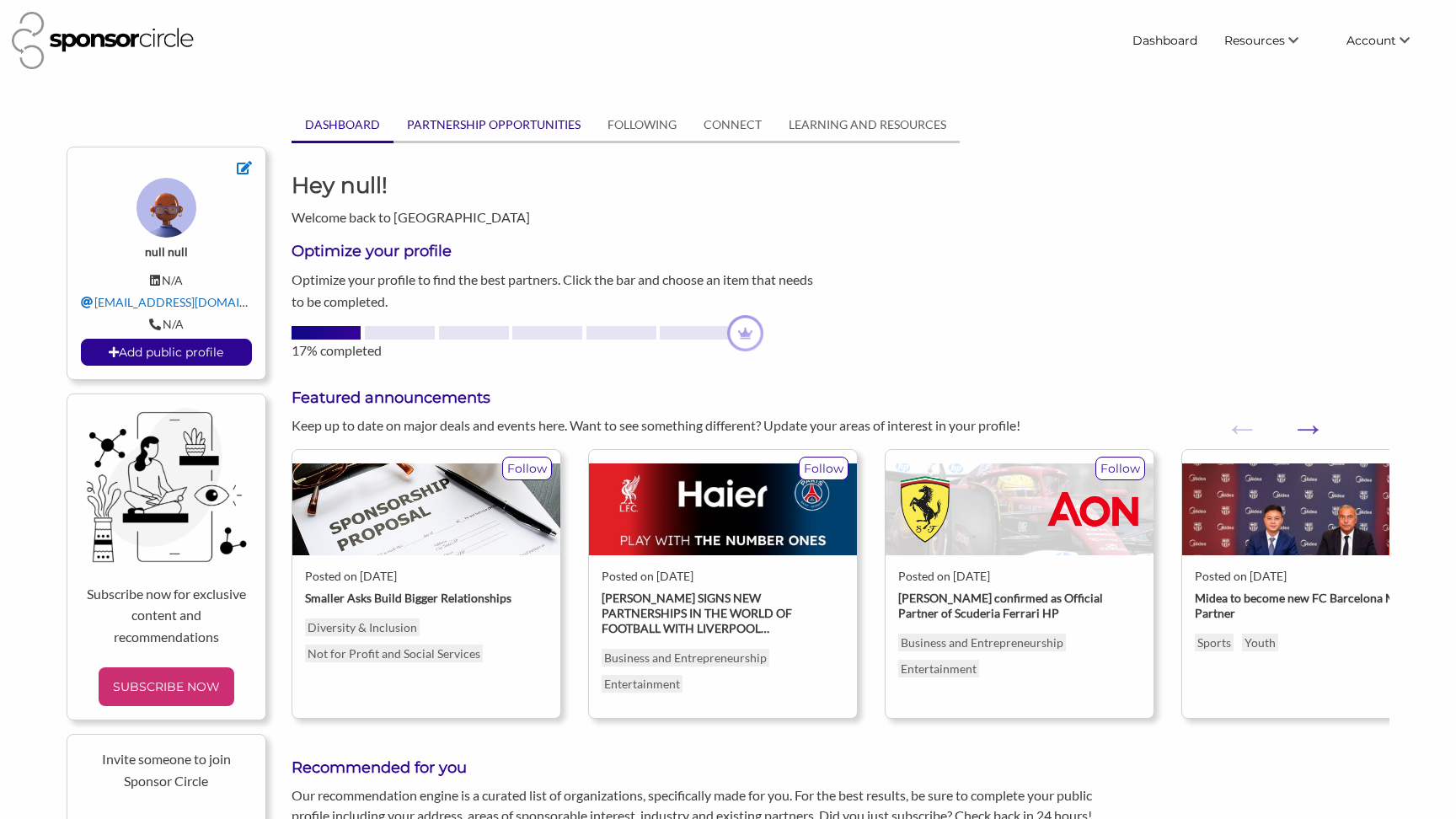
click at [502, 125] on link "PARTNERSHIP OPPORTUNITIES" at bounding box center [494, 125] width 201 height 32
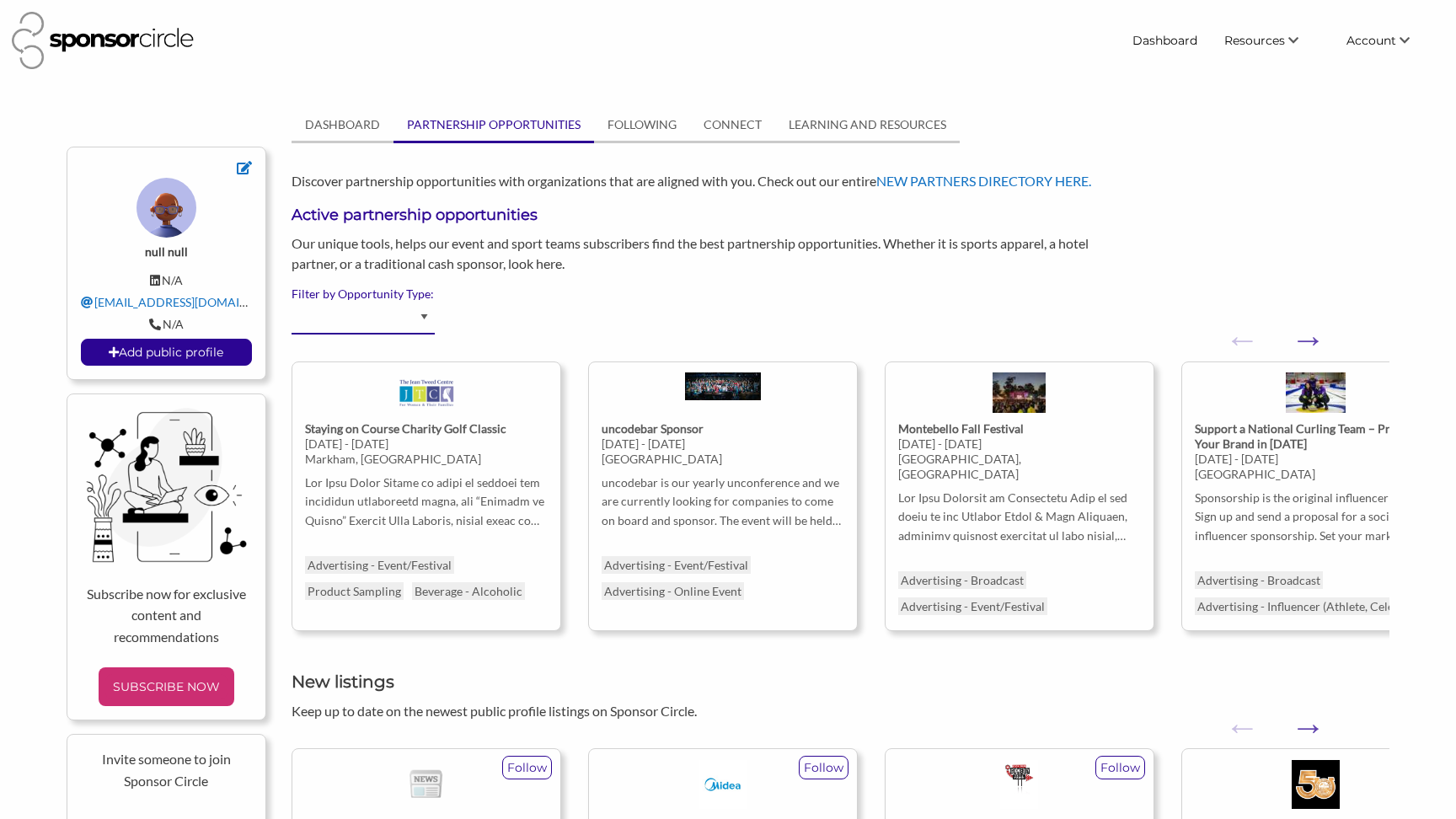
click at [419, 315] on select "Advertising - Event/Festival Advertising - Influencer (Athlete, Celebrity) Adve…" at bounding box center [363, 318] width 143 height 33
click at [292, 301] on select "Advertising - Event/Festival Advertising - Influencer (Athlete, Celebrity) Adve…" at bounding box center [363, 318] width 143 height 33
click at [558, 261] on div "Our unique tools, helps our event and sport teams subscribers find the best par…" at bounding box center [700, 253] width 843 height 41
click at [330, 125] on link "DASHBOARD" at bounding box center [343, 125] width 102 height 32
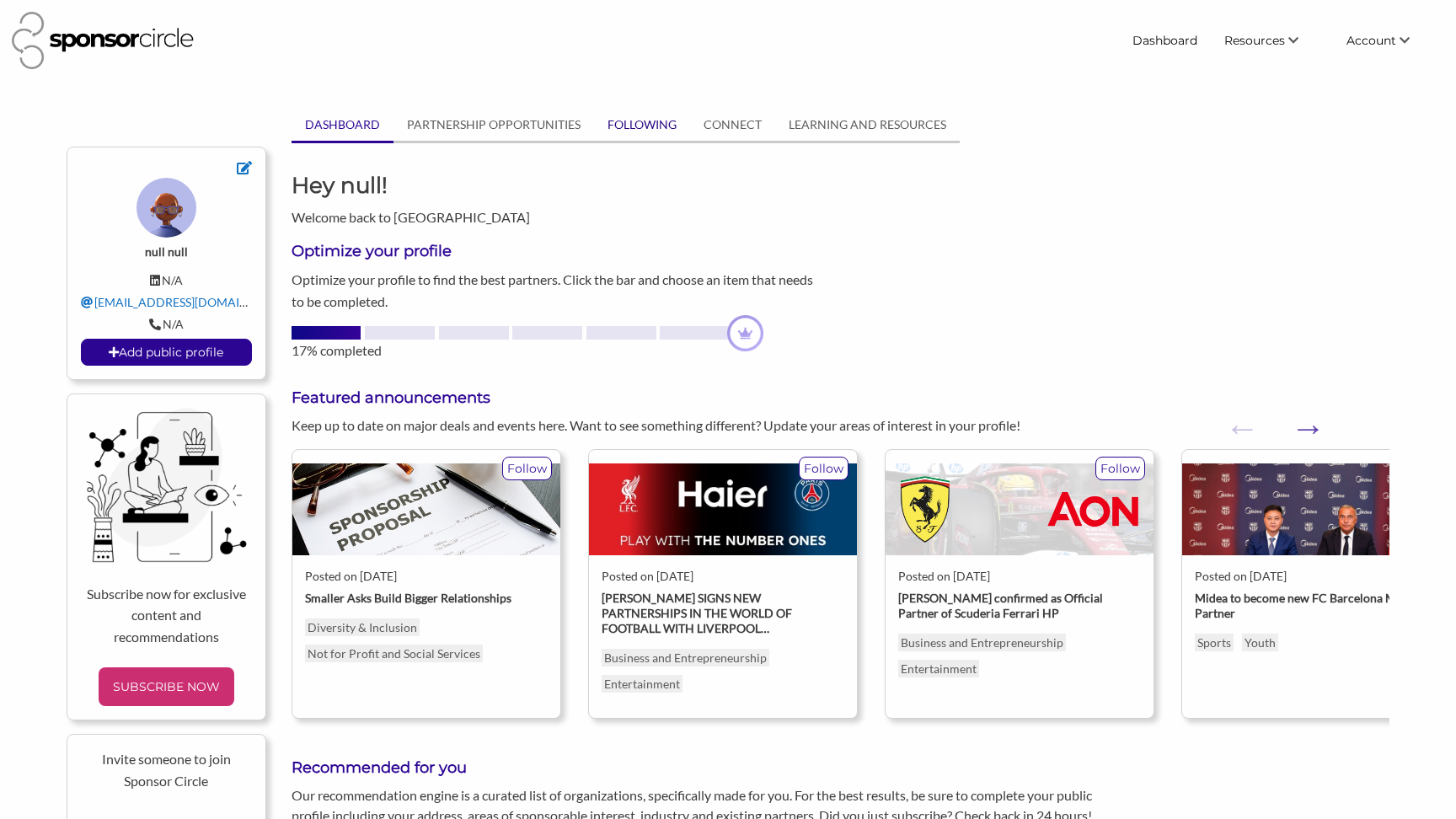
click at [637, 119] on link "FOLLOWING" at bounding box center [642, 125] width 96 height 32
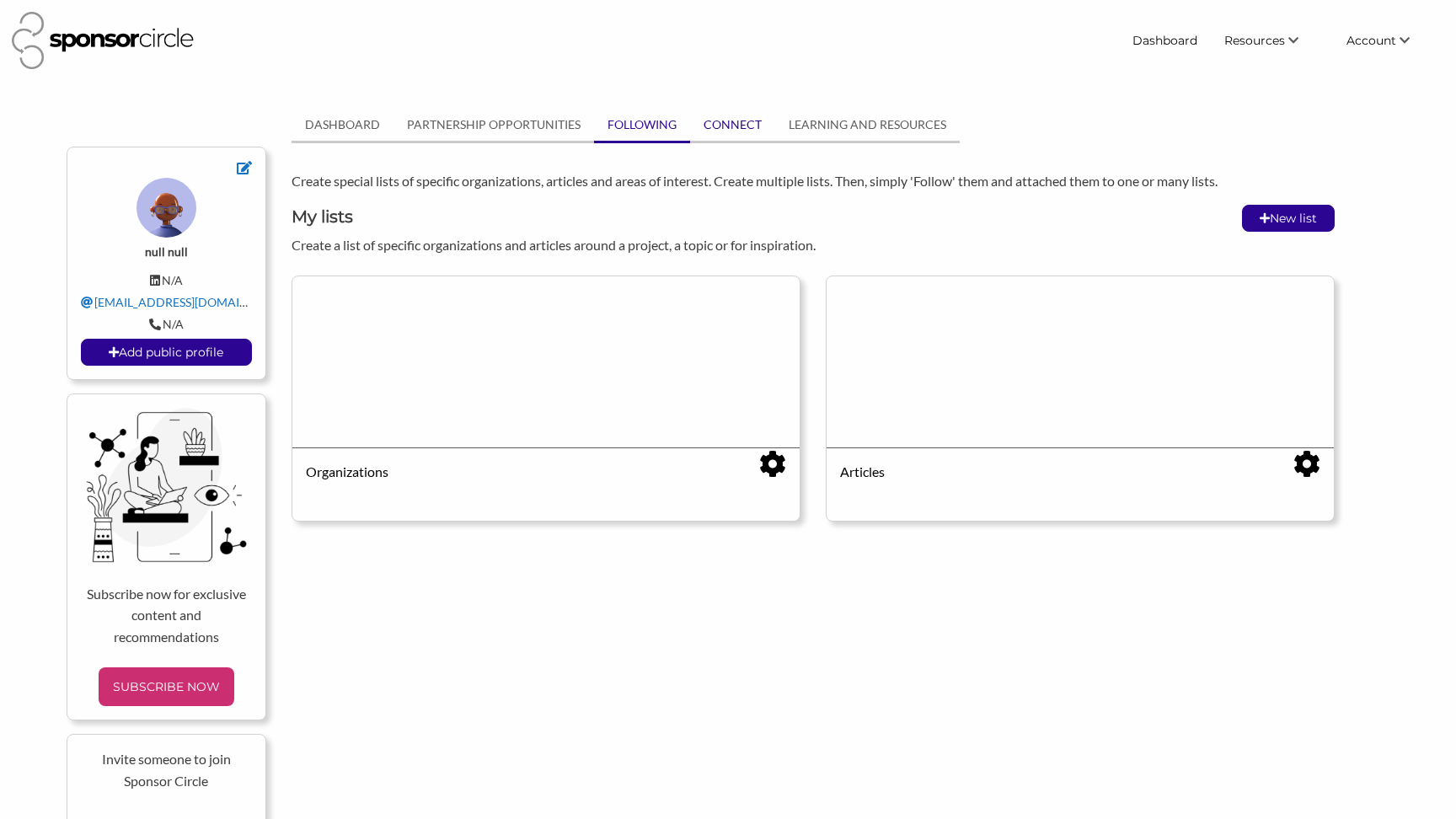
click at [746, 131] on link "CONNECT" at bounding box center [733, 125] width 85 height 32
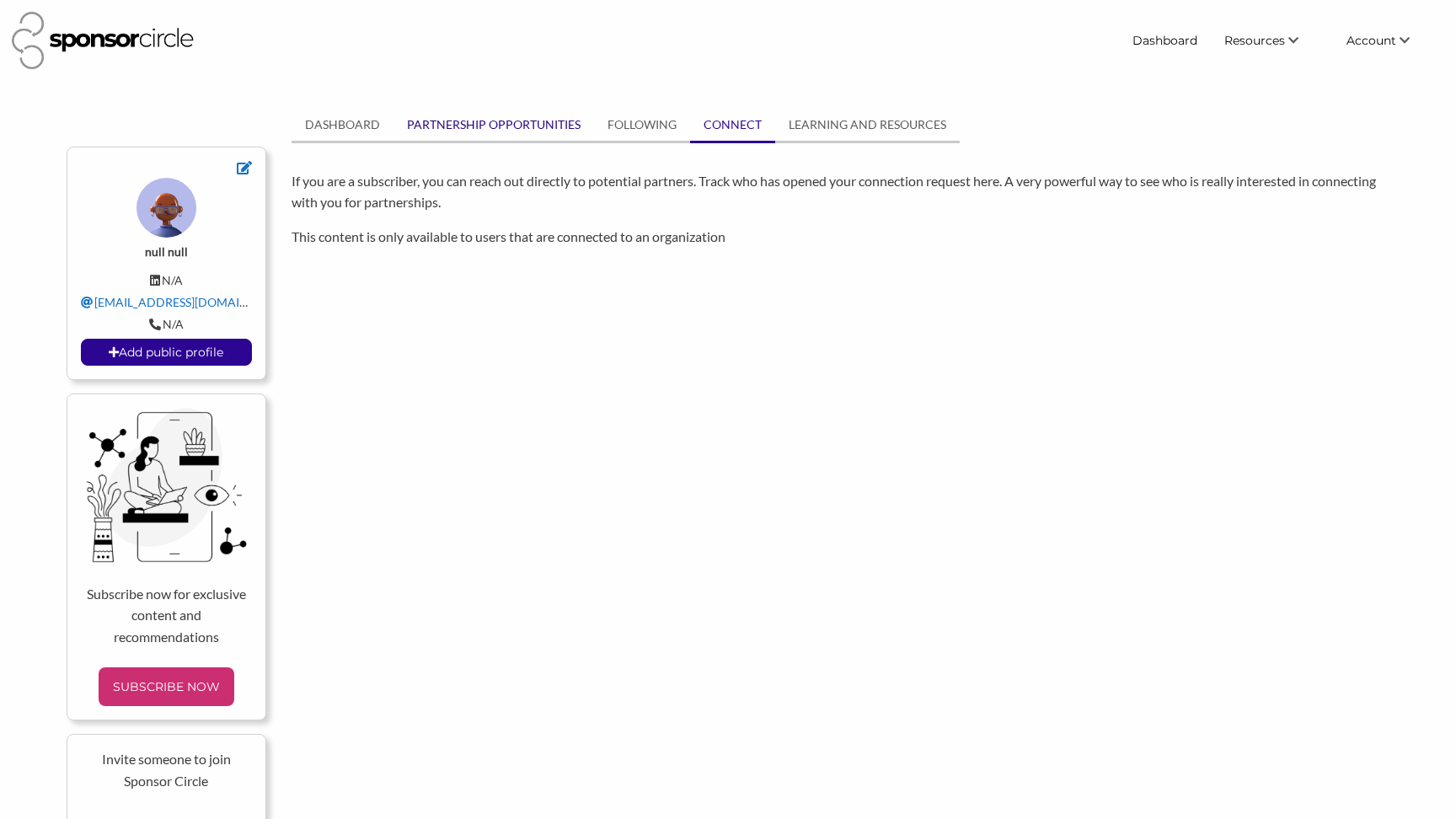
click at [491, 133] on link "PARTNERSHIP OPPORTUNITIES" at bounding box center [494, 125] width 201 height 32
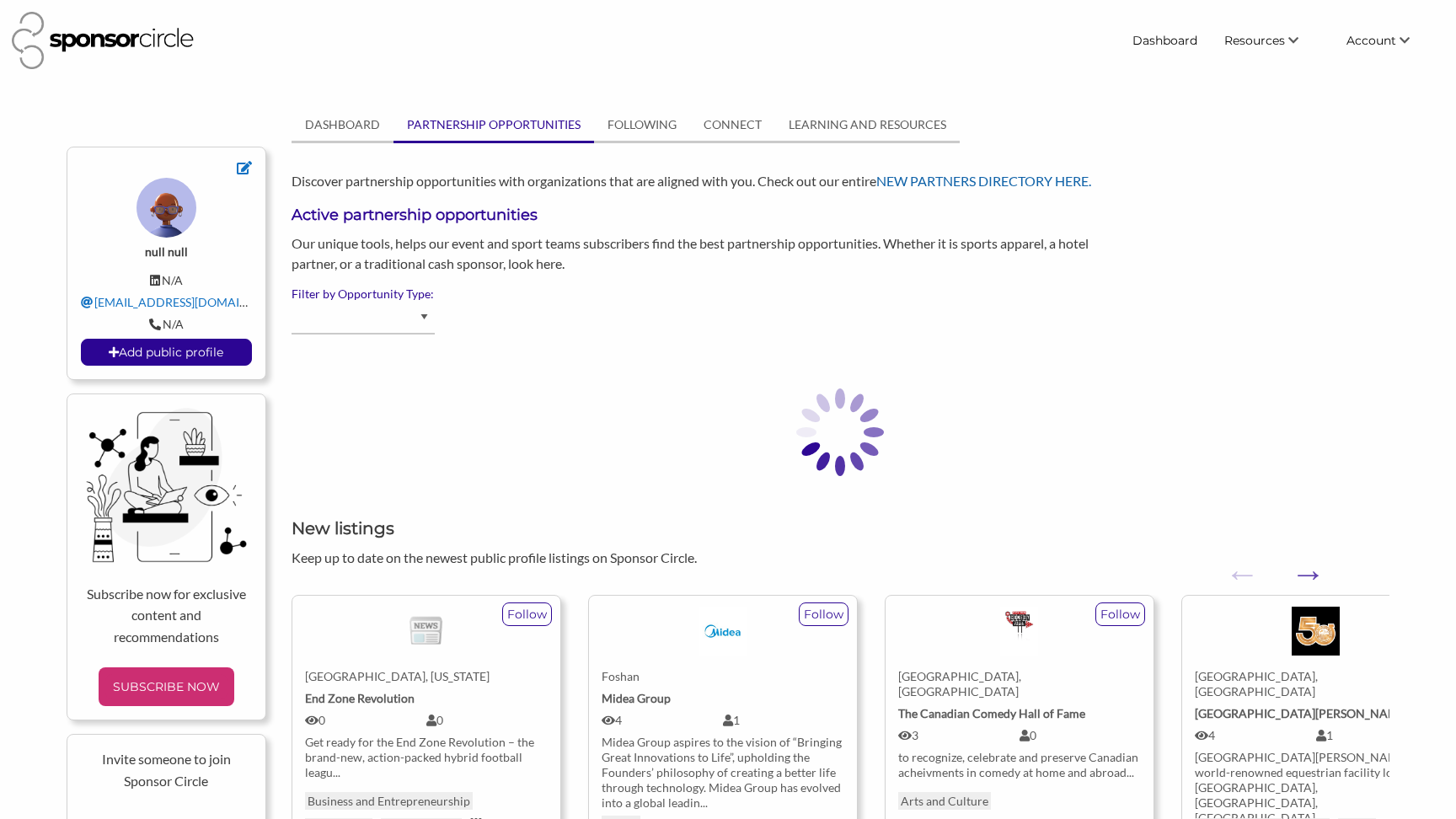
click at [914, 179] on link "NEW PARTNERS DIRECTORY HERE." at bounding box center [984, 180] width 215 height 16
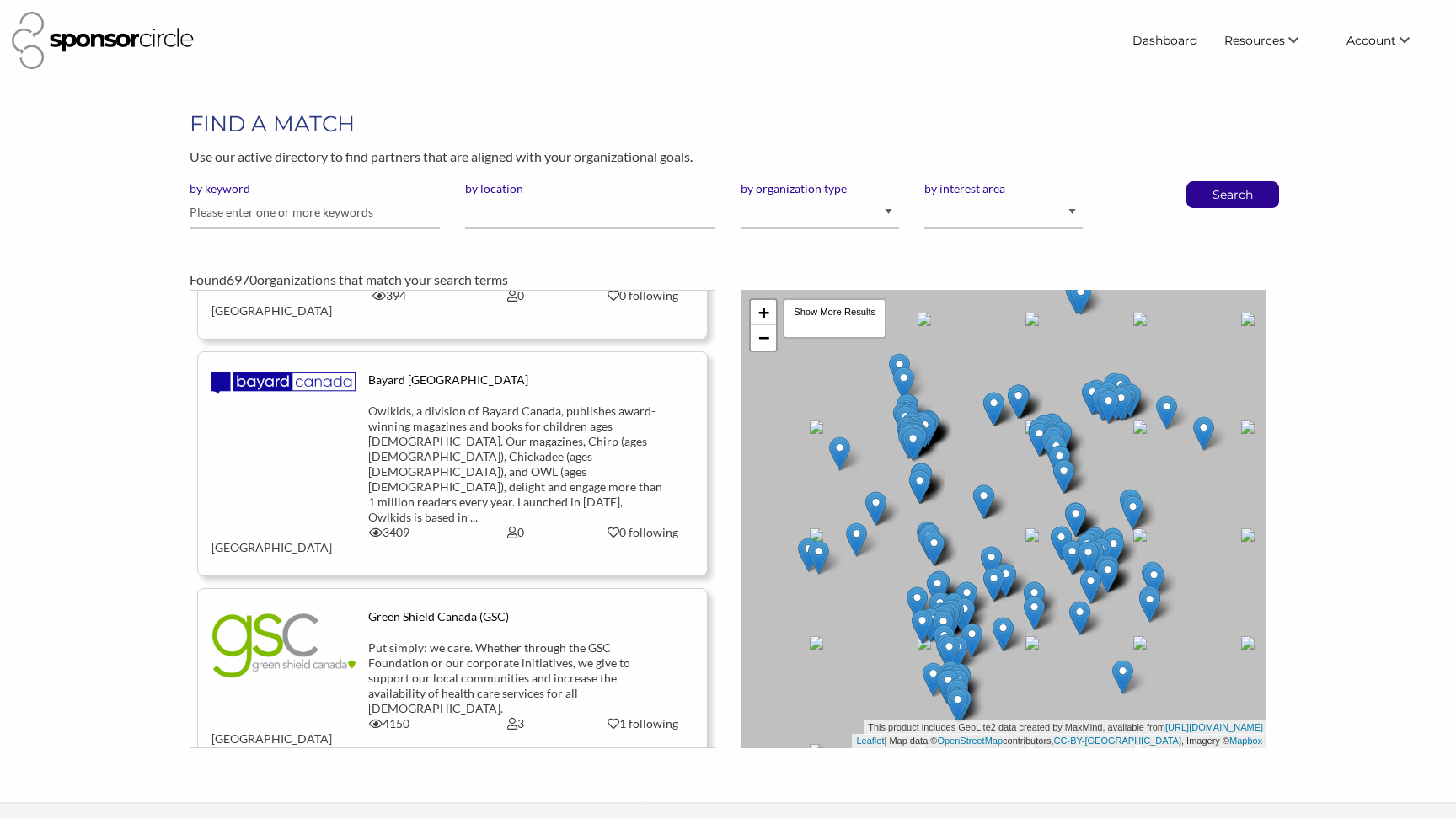
scroll to position [18173, 0]
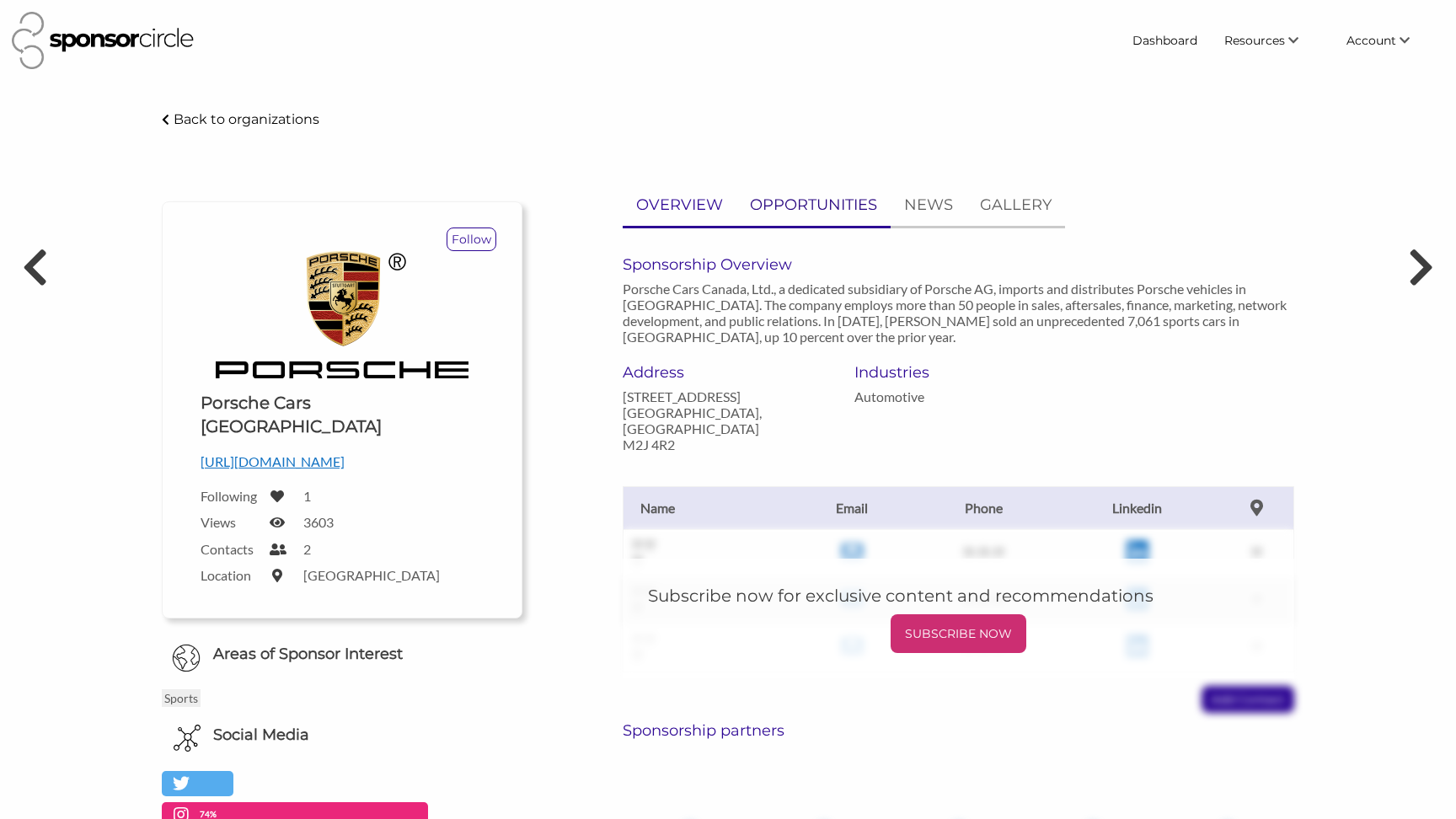
click at [808, 193] on p "OPPORTUNITIES" at bounding box center [813, 206] width 127 height 25
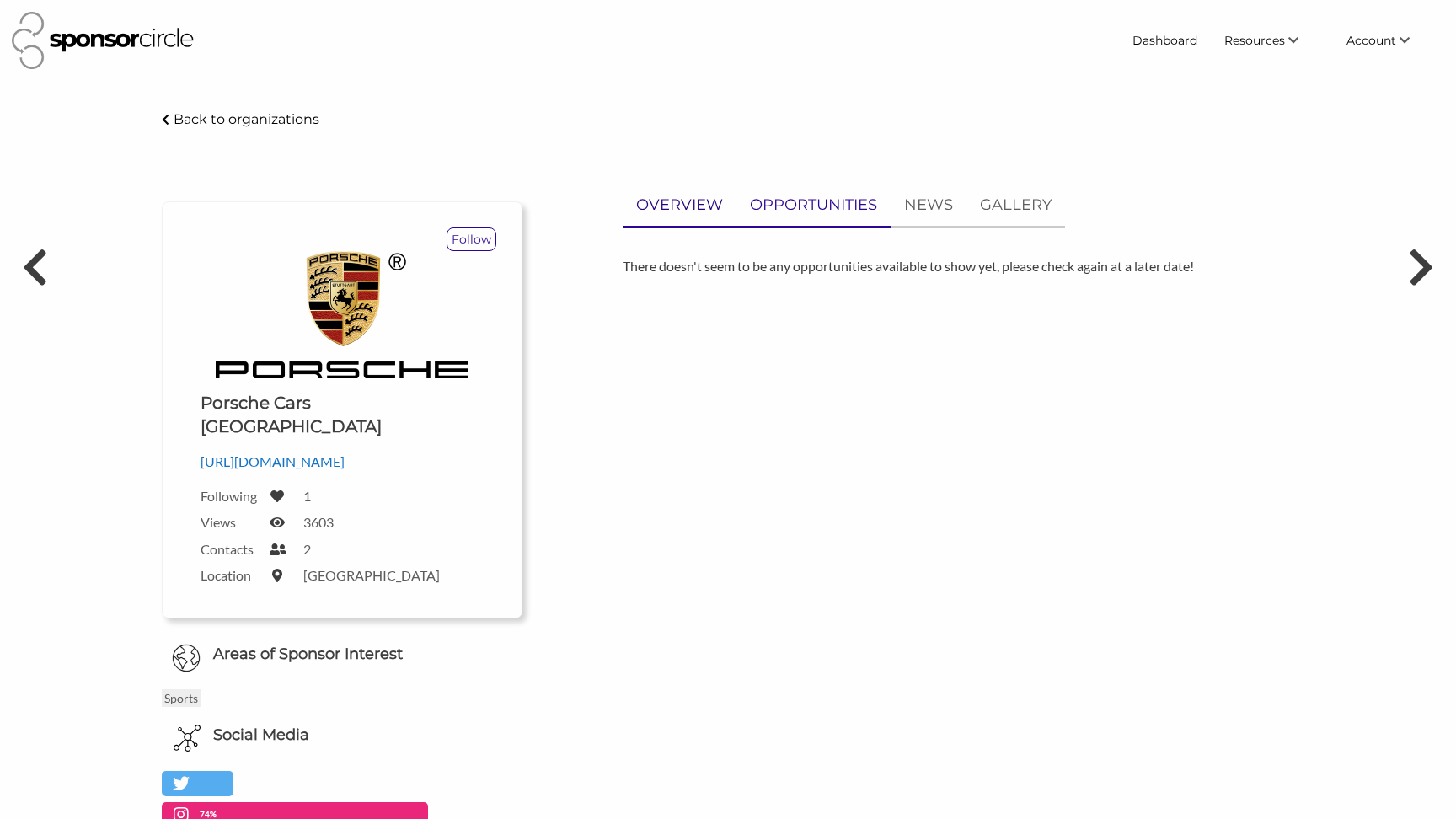
click at [707, 209] on p "OVERVIEW" at bounding box center [680, 206] width 87 height 25
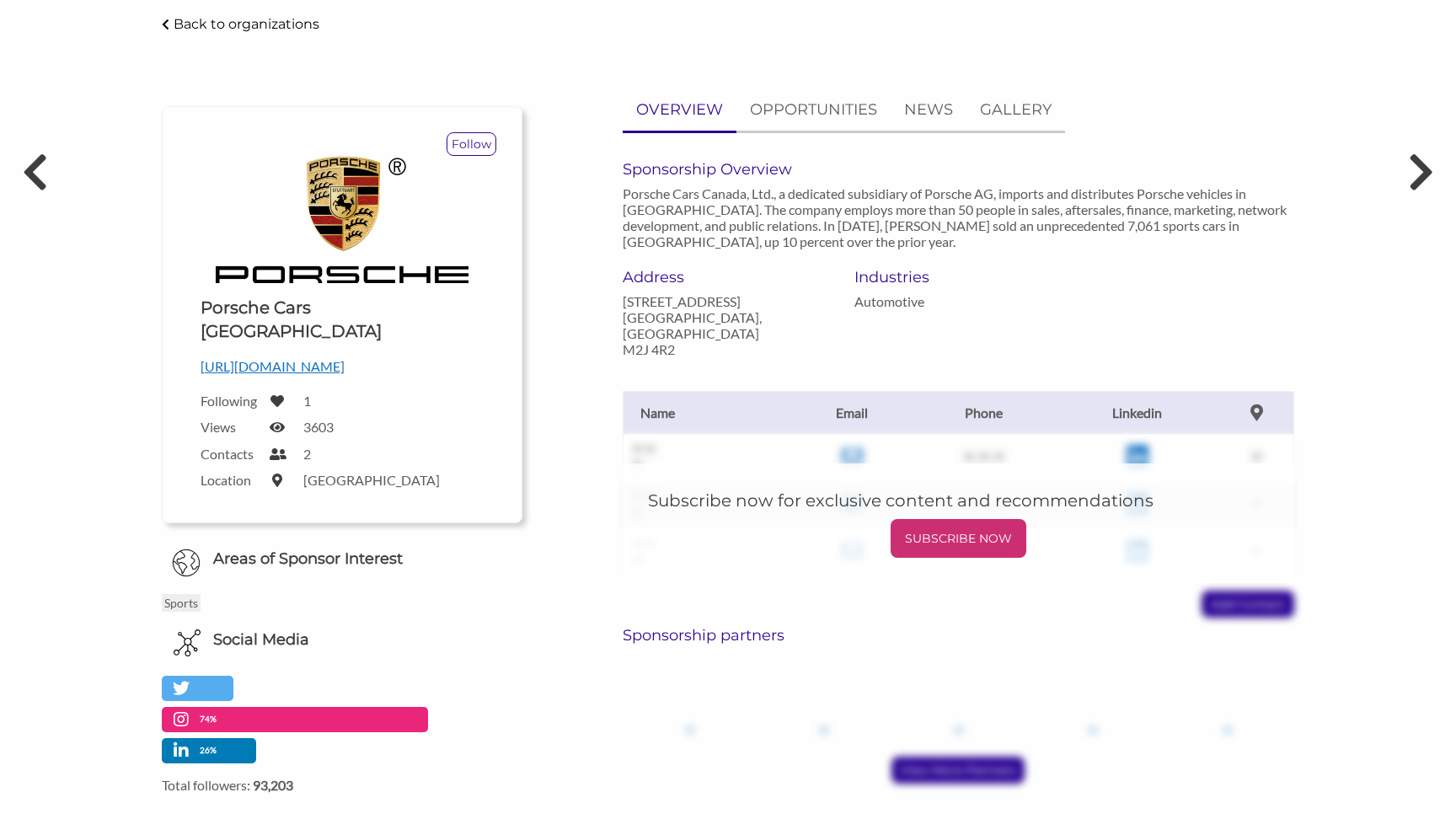
scroll to position [96, 0]
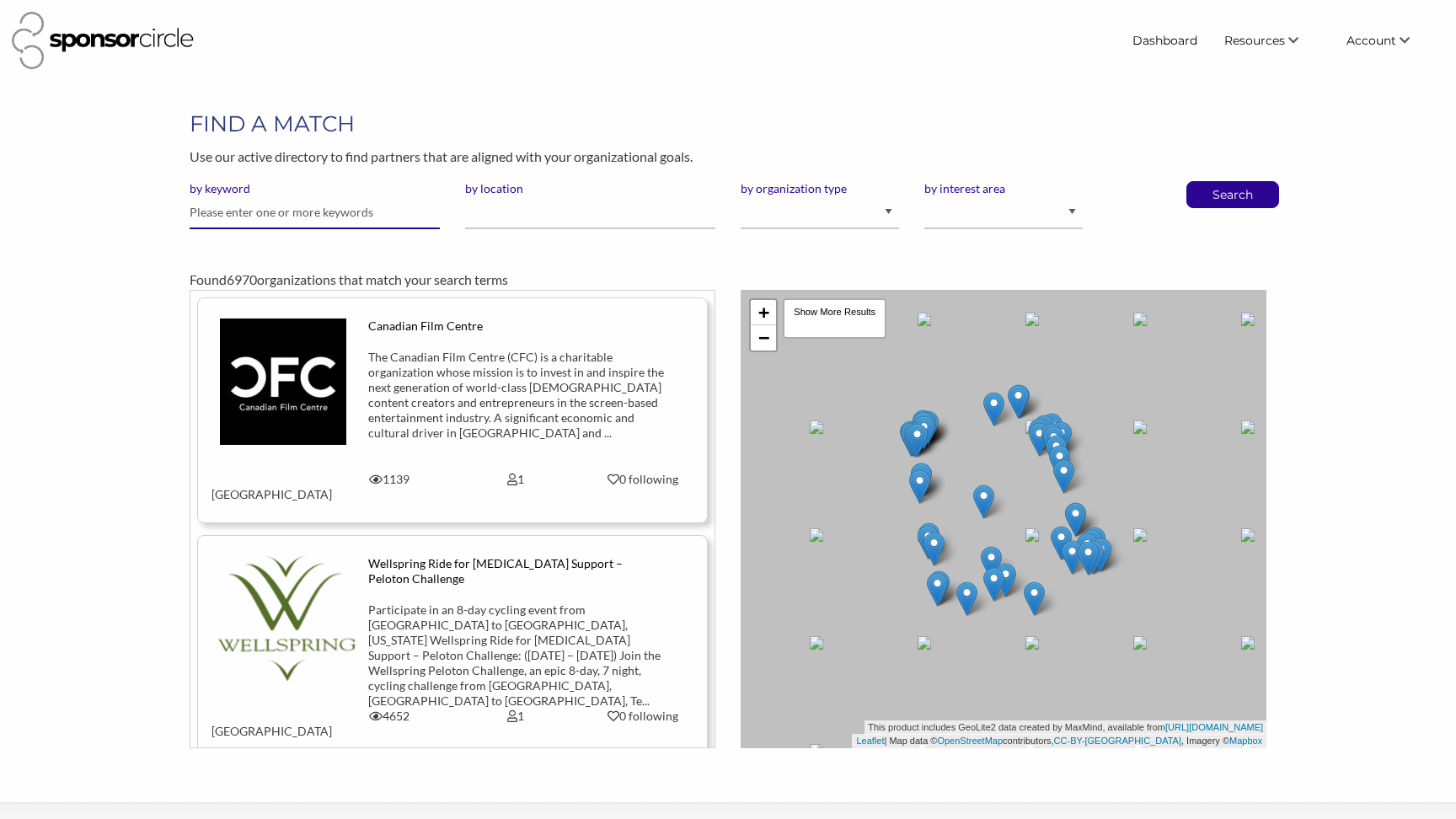
click at [379, 209] on input "text" at bounding box center [315, 212] width 250 height 33
click at [881, 209] on select "I am an event organizer seeking new partnerships with suppliers, exhibitors or …" at bounding box center [819, 212] width 158 height 33
select select "Property"
click at [740, 196] on select "I am an event organizer seeking new partnerships with suppliers, exhibitors or …" at bounding box center [819, 212] width 158 height 33
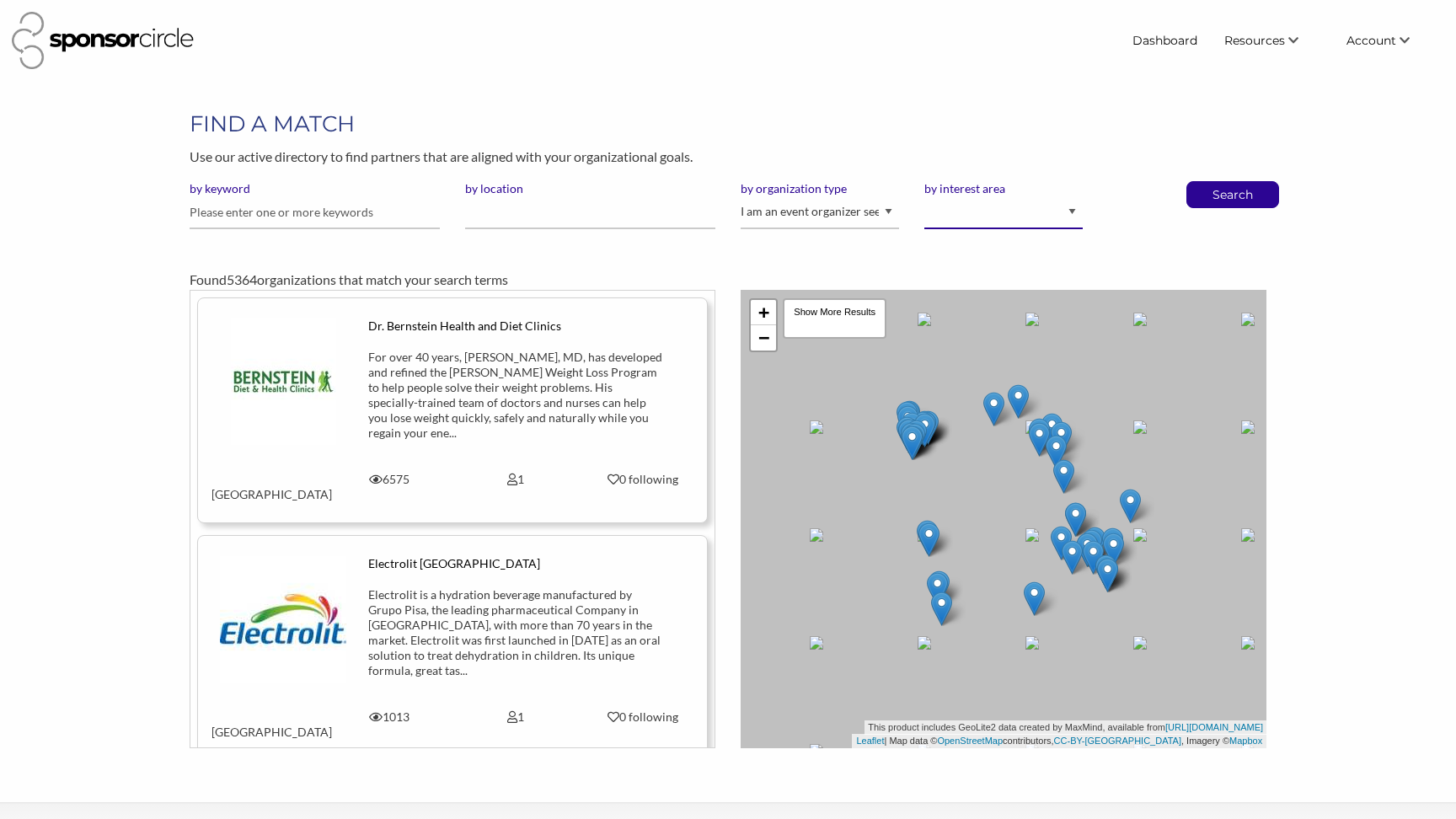
click at [1067, 209] on select "Animal Welfare Arts and Culture Business and Entrepreneurship Community Diversi…" at bounding box center [1003, 212] width 158 height 33
select select "7"
click at [924, 196] on select "Animal Welfare Arts and Culture Business and Entrepreneurship Community Diversi…" at bounding box center [1003, 212] width 158 height 33
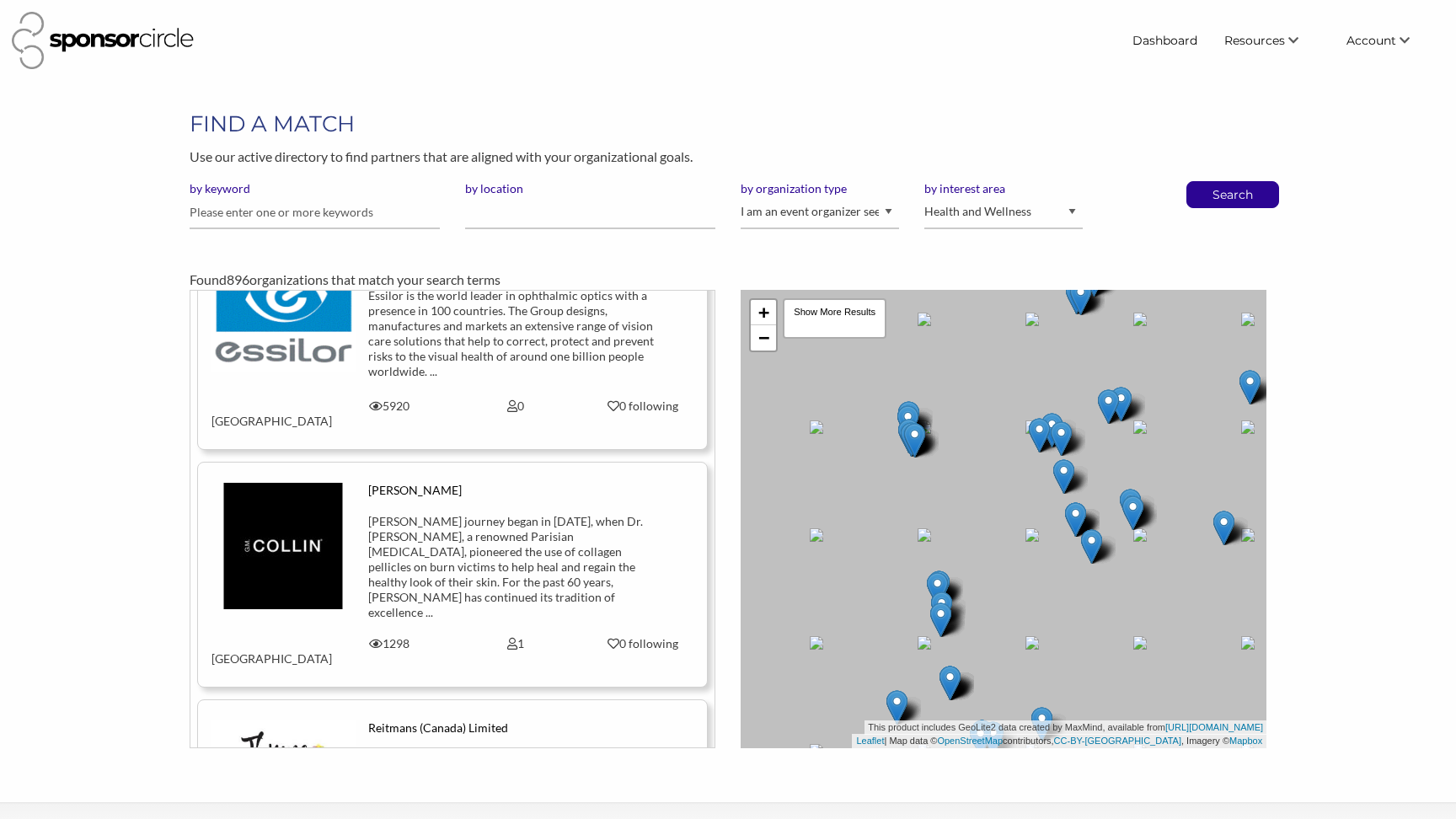
scroll to position [59371, 0]
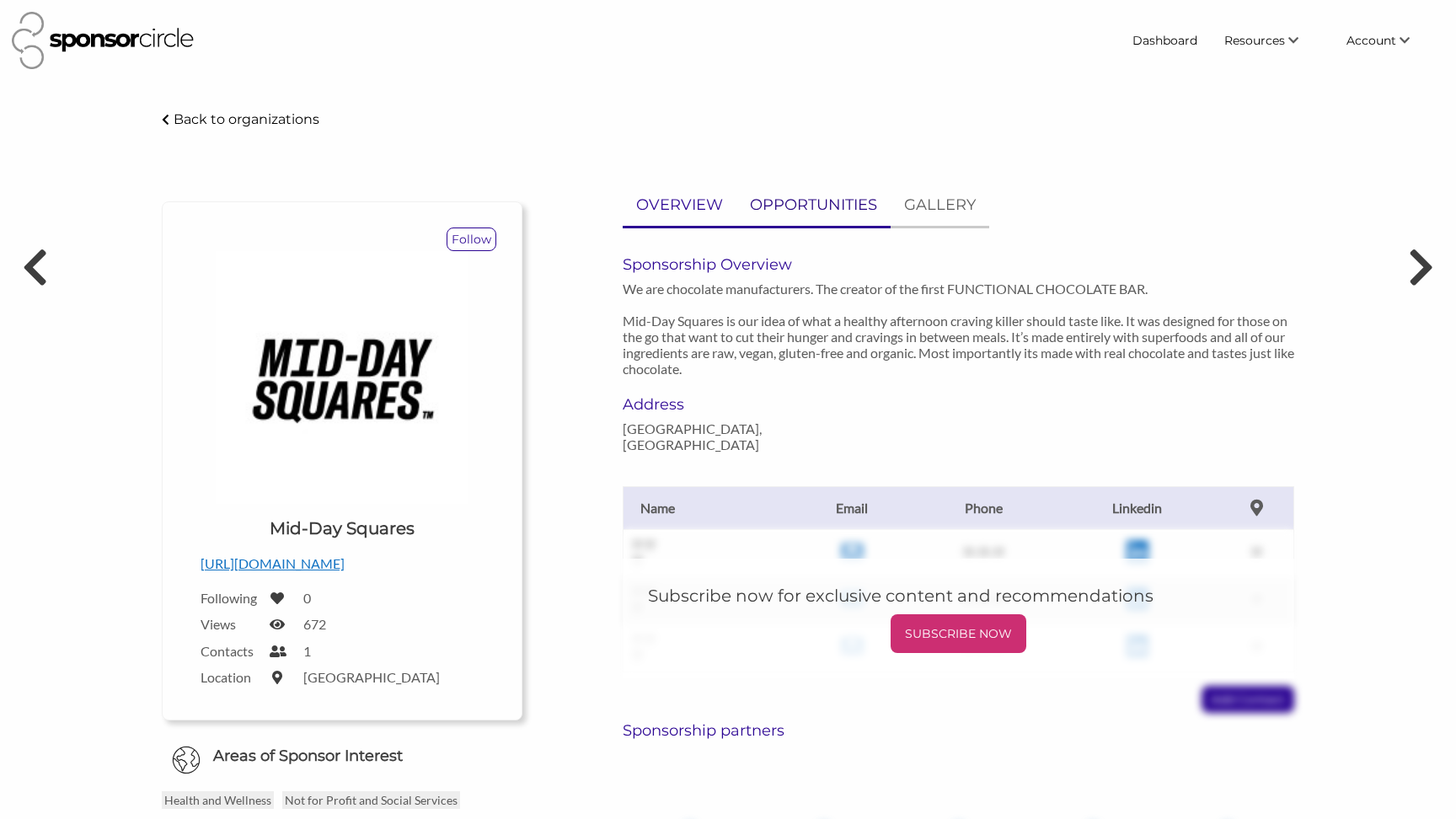
click at [792, 204] on p "OPPORTUNITIES" at bounding box center [813, 206] width 127 height 25
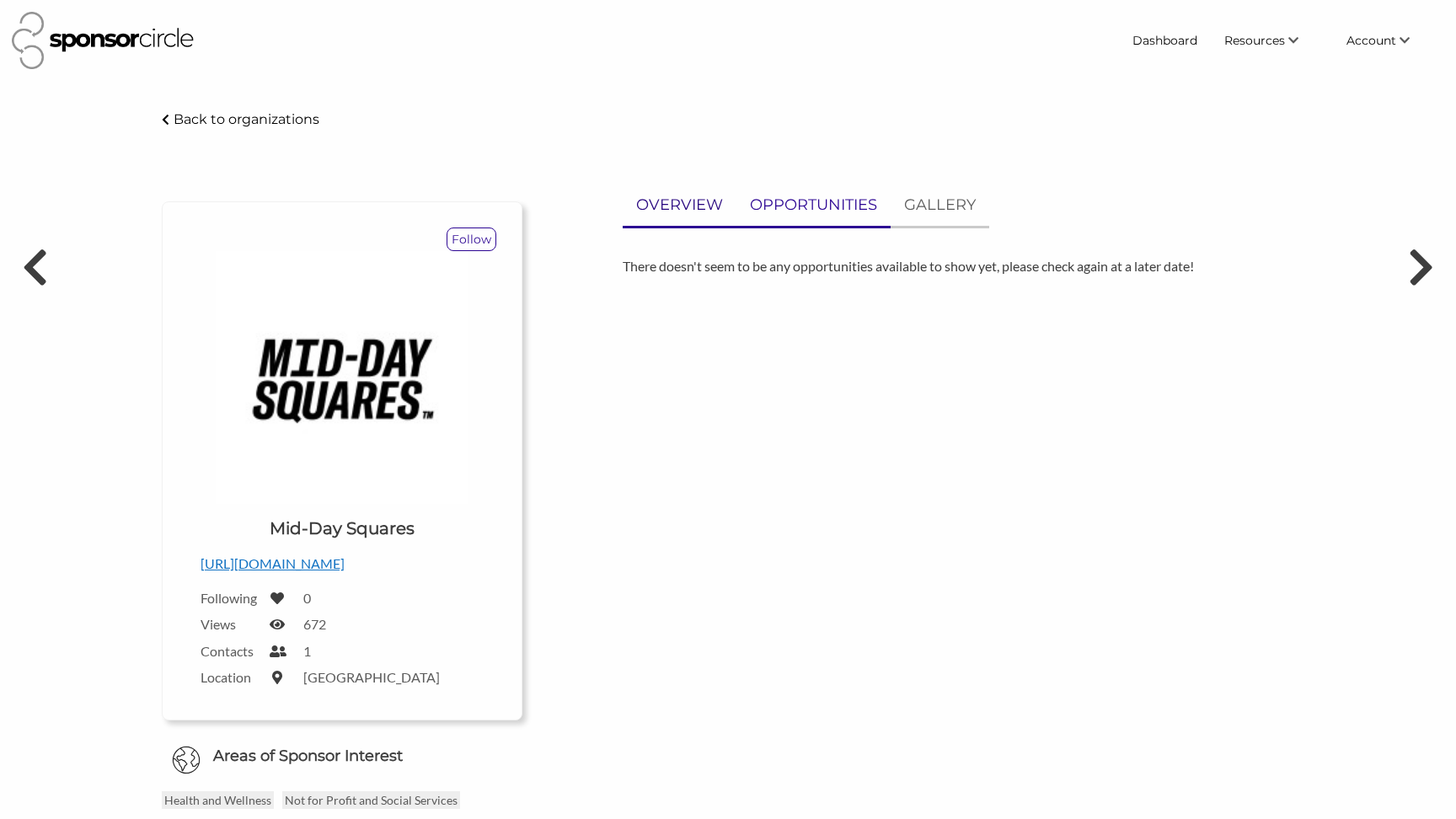
click at [672, 210] on p "OVERVIEW" at bounding box center [680, 206] width 87 height 25
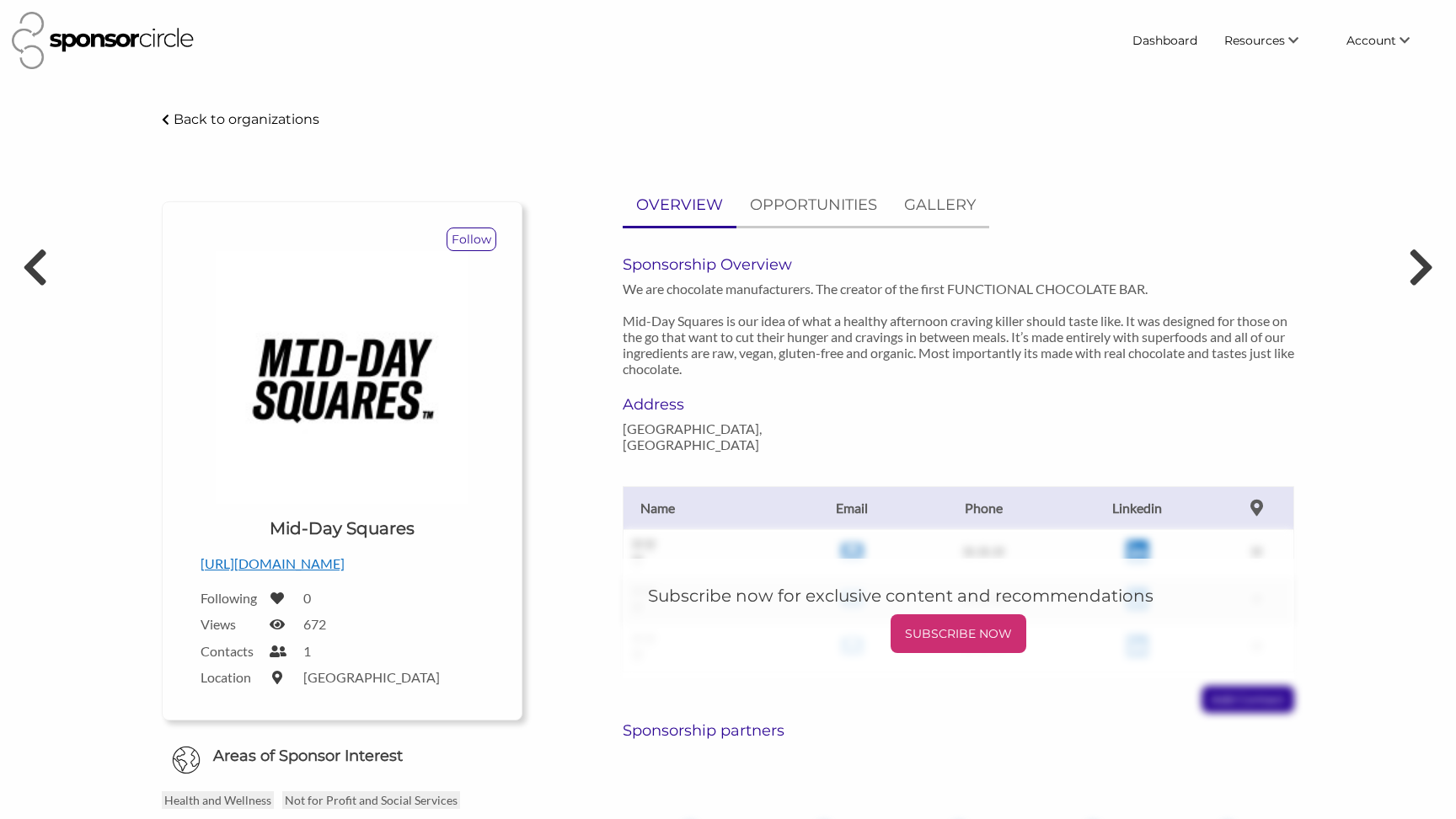
click at [171, 120] on div "Back to organizations" at bounding box center [241, 118] width 157 height 14
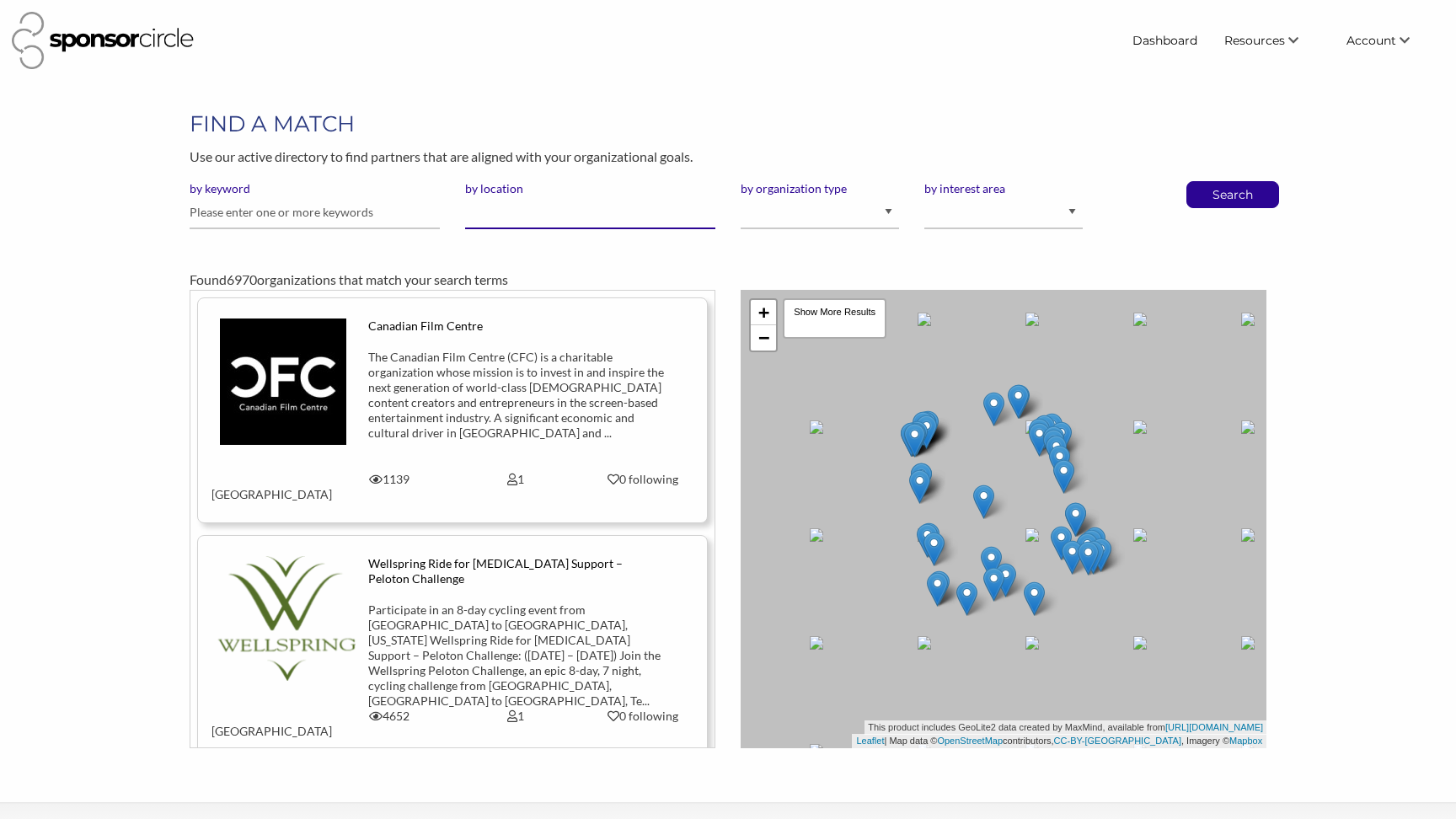
click at [496, 211] on input "by location" at bounding box center [591, 212] width 250 height 33
click at [331, 220] on input "text" at bounding box center [315, 212] width 250 height 33
type input "flow"
click at [1205, 182] on button "Search" at bounding box center [1232, 194] width 56 height 26
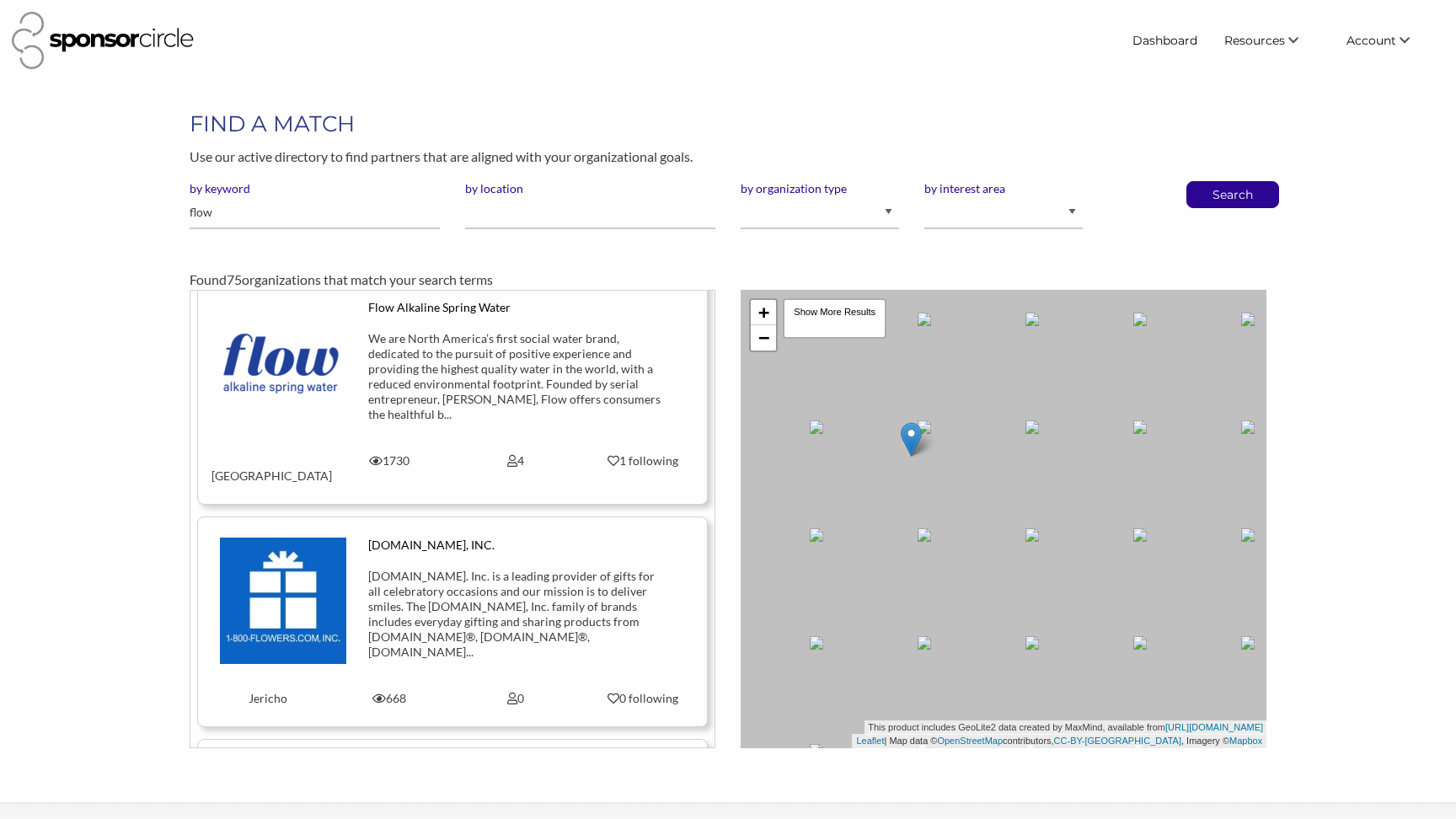
scroll to position [439, 0]
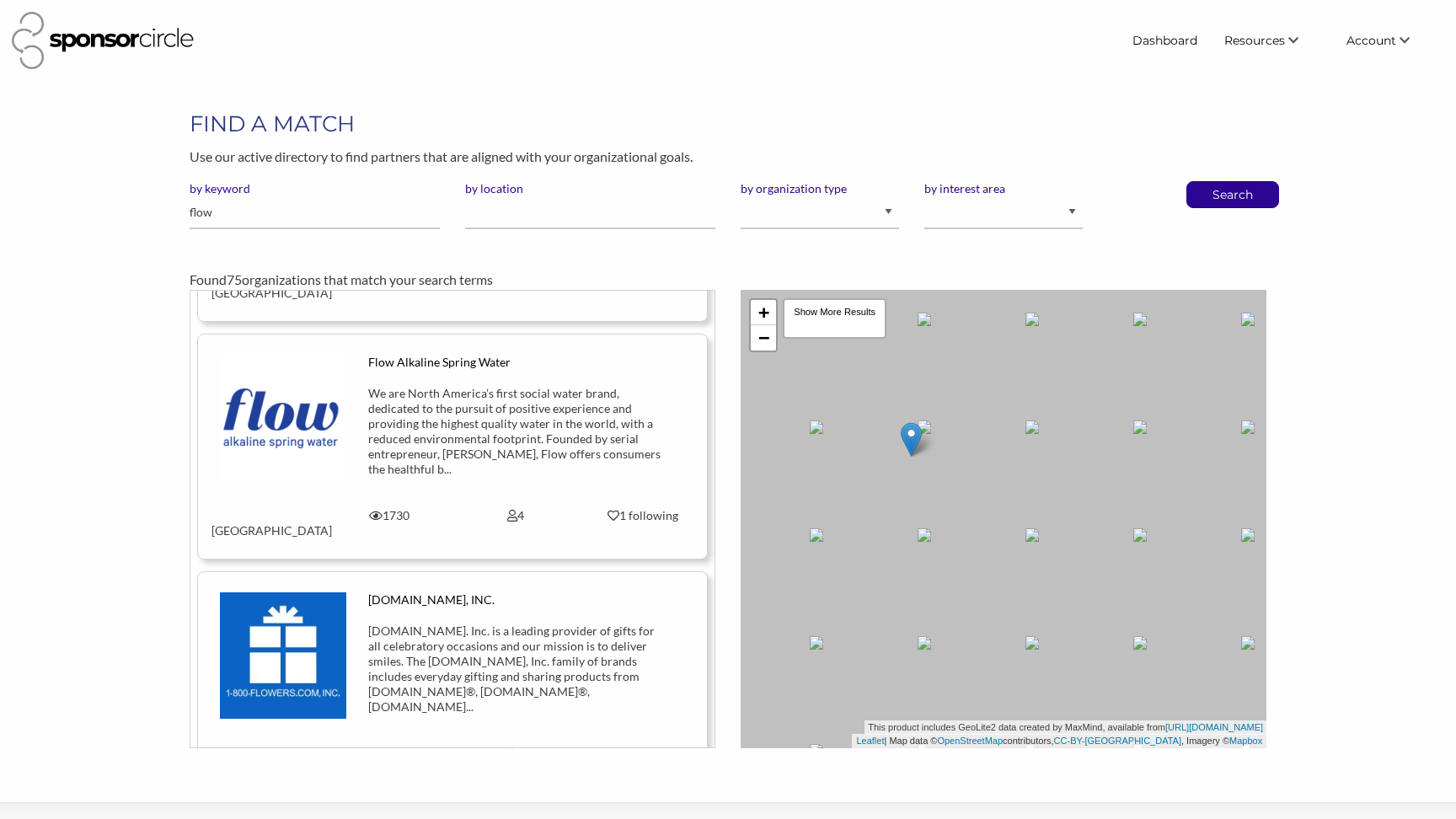
click at [295, 388] on img at bounding box center [282, 417] width 126 height 126
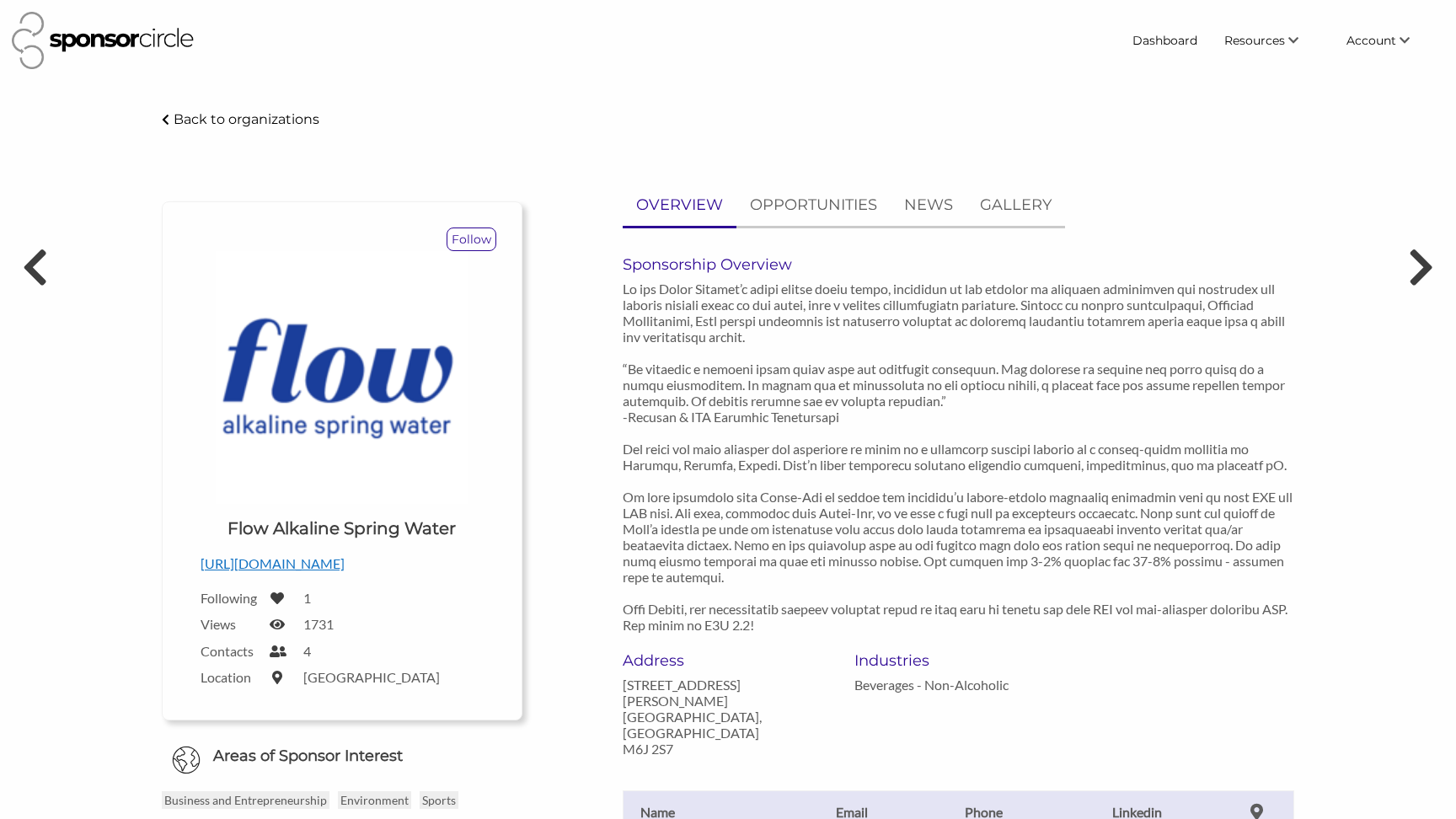
click at [239, 651] on label "Contacts" at bounding box center [230, 650] width 59 height 16
click at [282, 651] on icon at bounding box center [277, 651] width 15 height 13
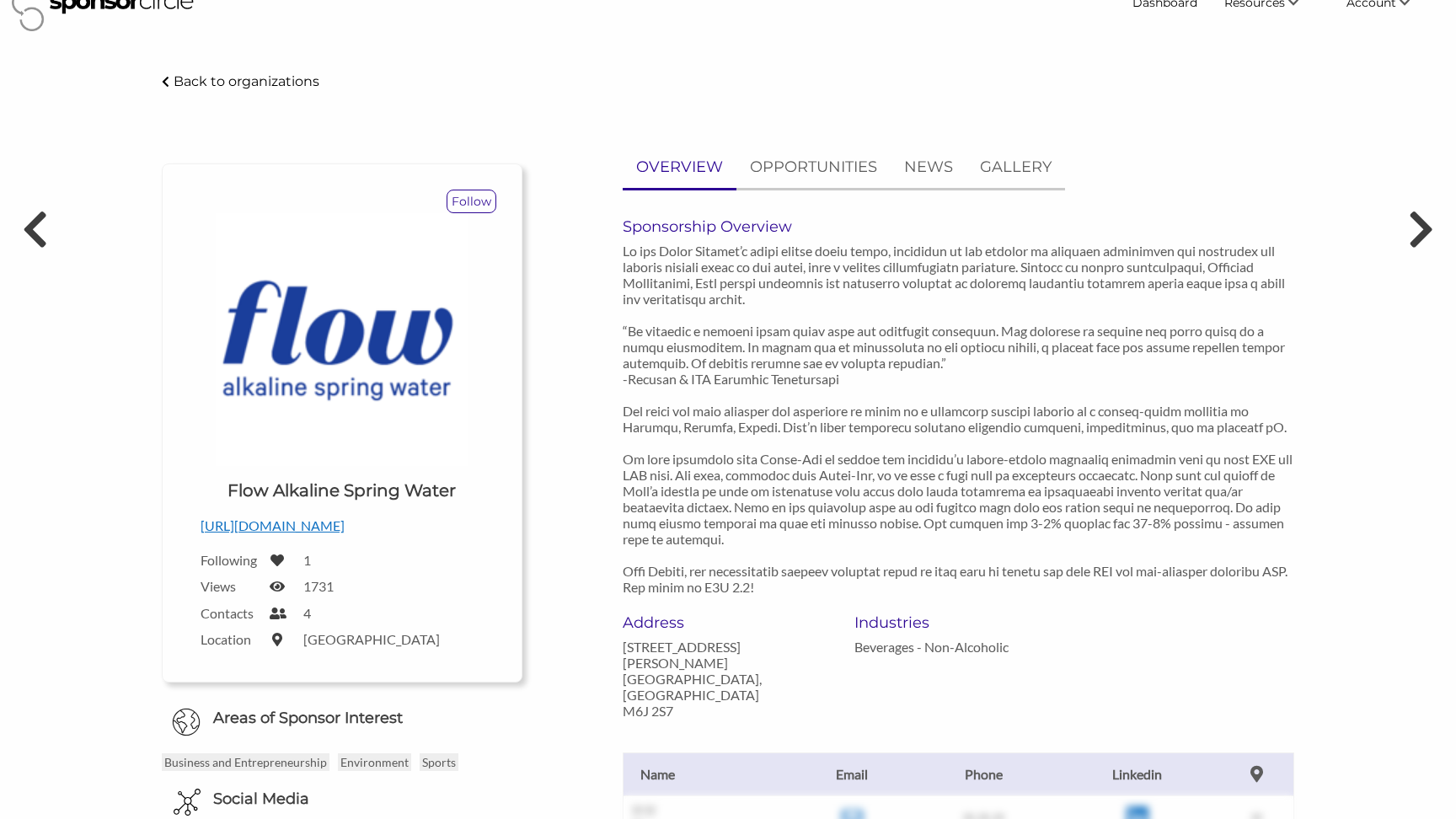
scroll to position [42, 0]
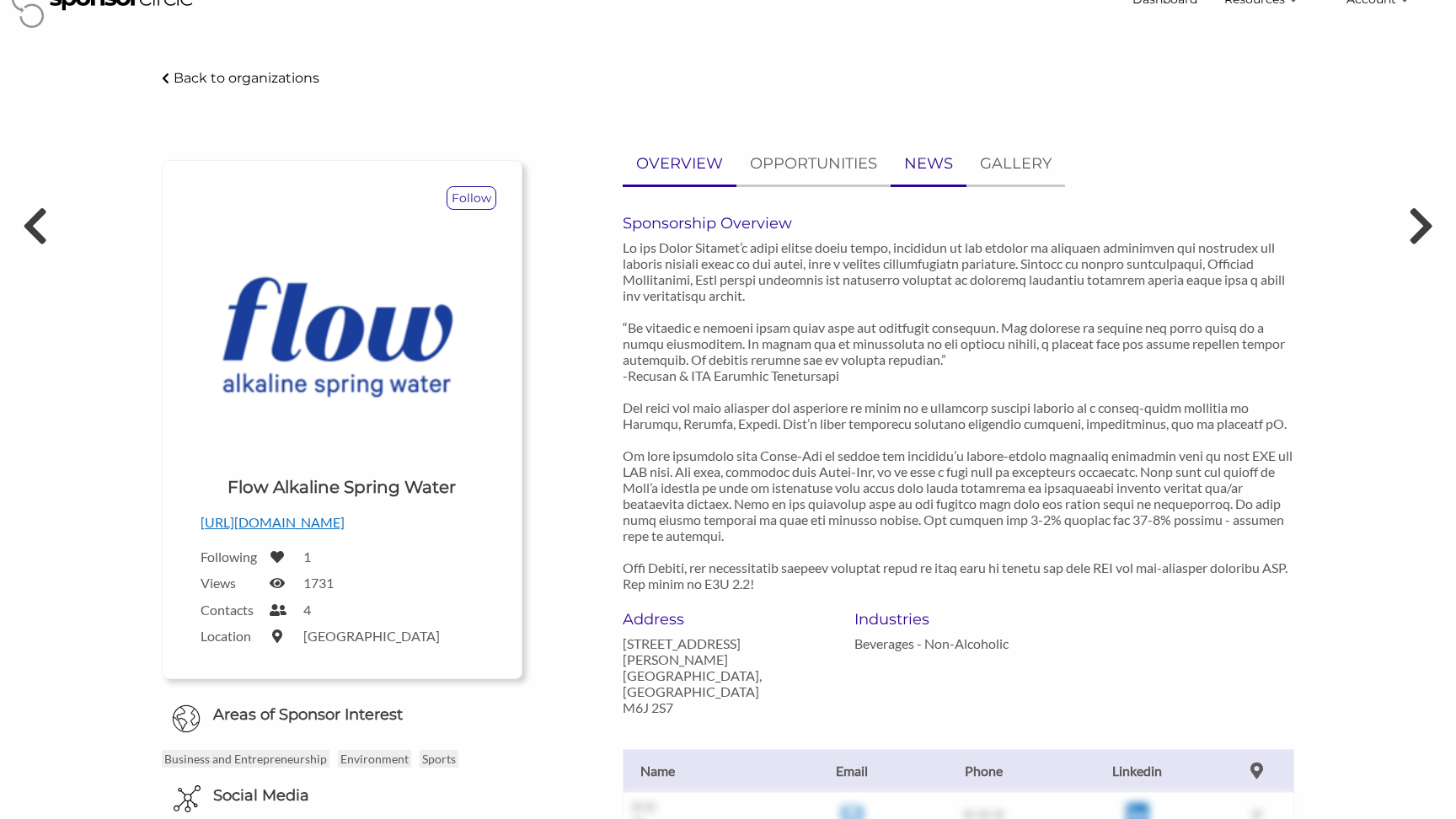
click at [941, 153] on p "NEWS" at bounding box center [929, 164] width 49 height 25
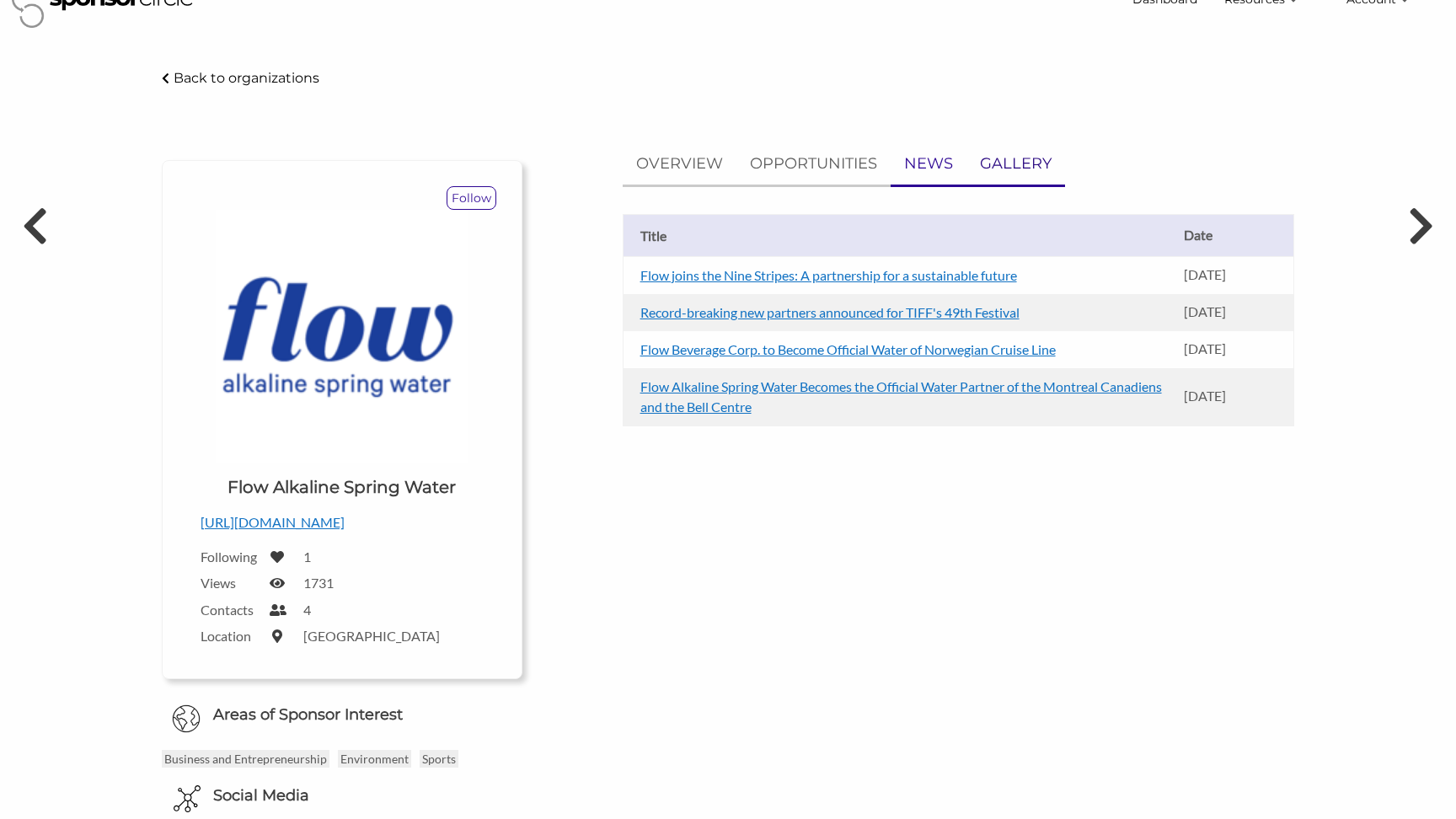
click at [1004, 163] on p "GALLERY" at bounding box center [1016, 164] width 72 height 25
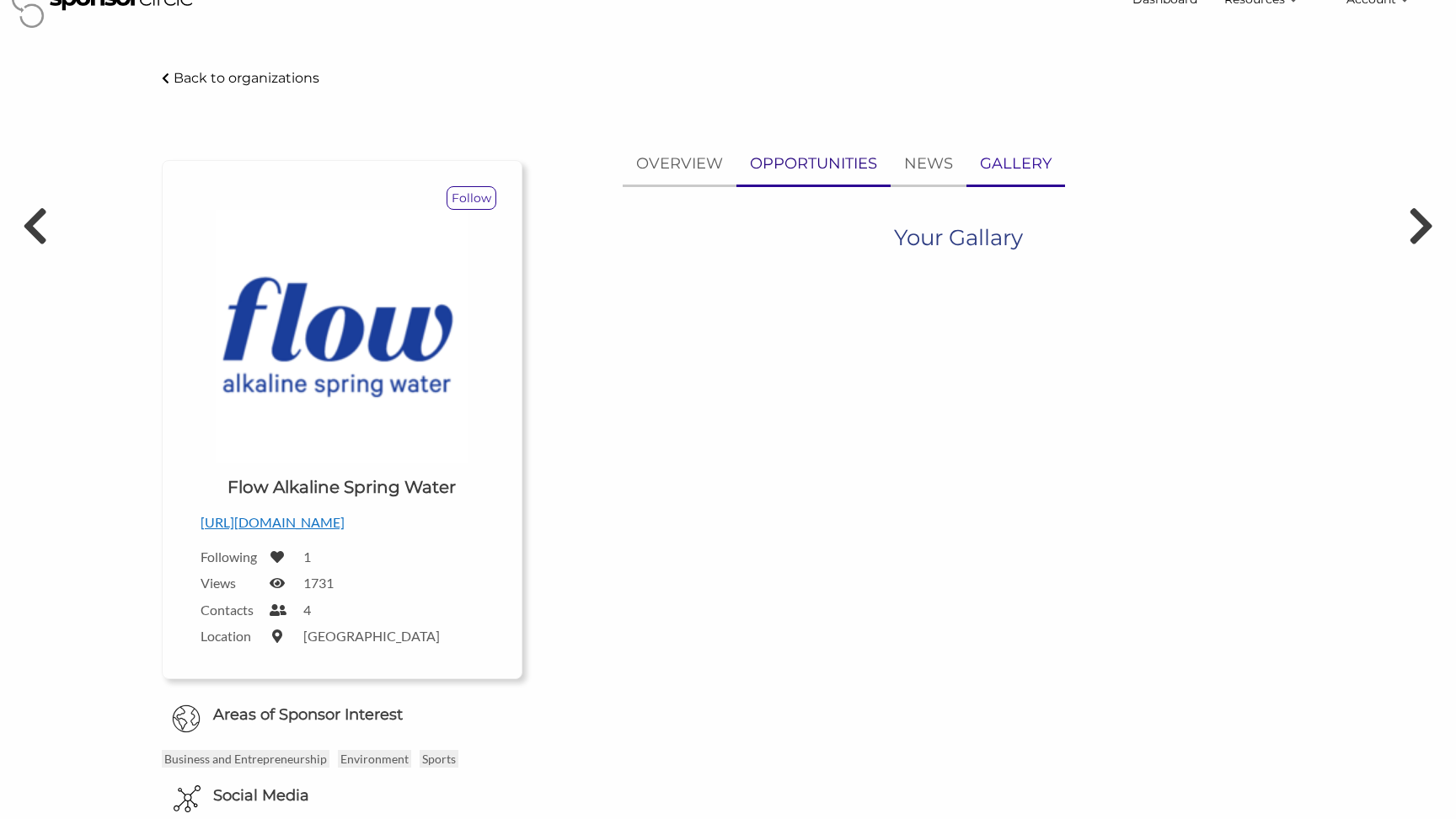
click at [816, 165] on p "OPPORTUNITIES" at bounding box center [813, 164] width 127 height 25
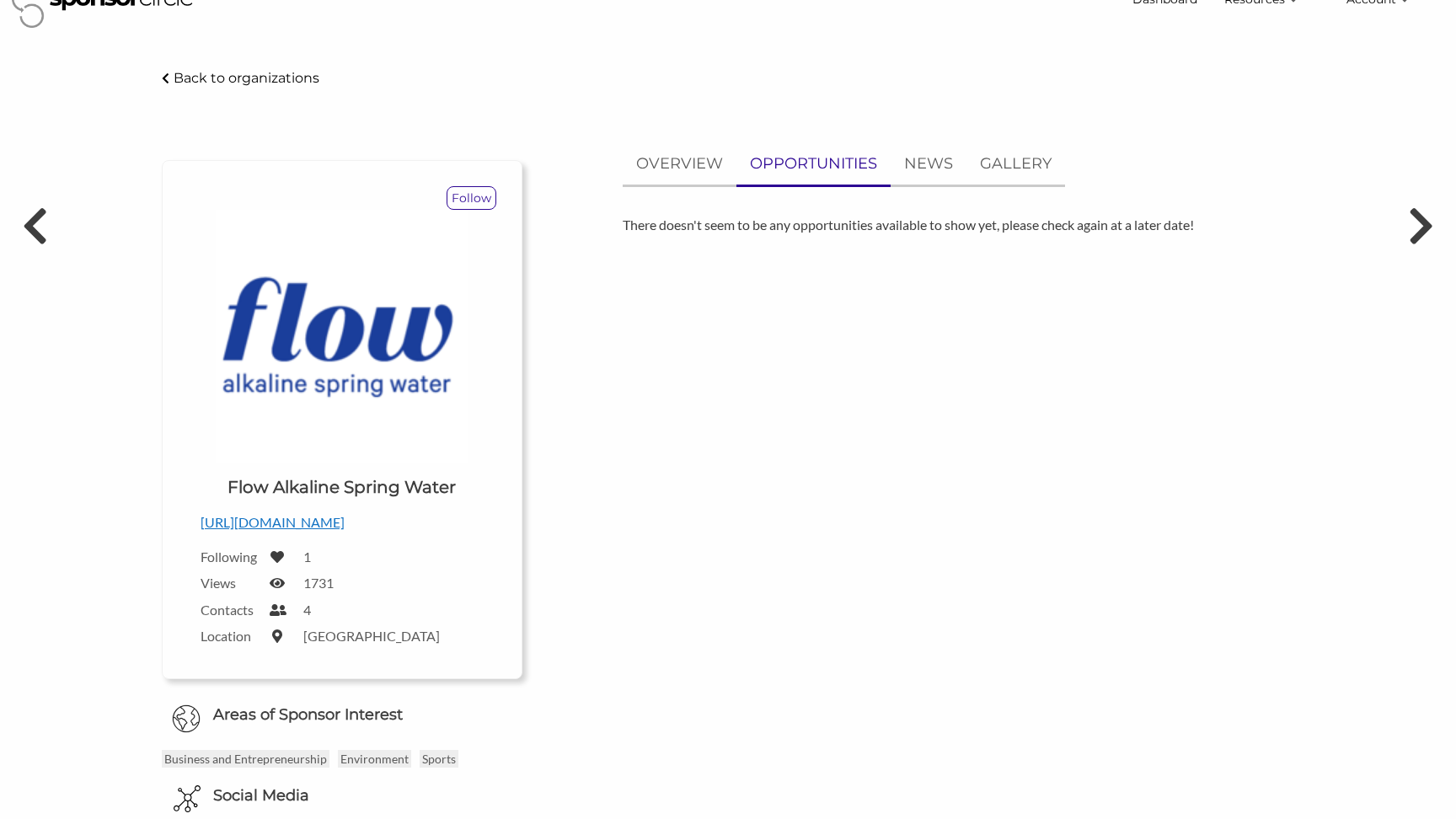
scroll to position [444, 0]
